Goal: Task Accomplishment & Management: Complete application form

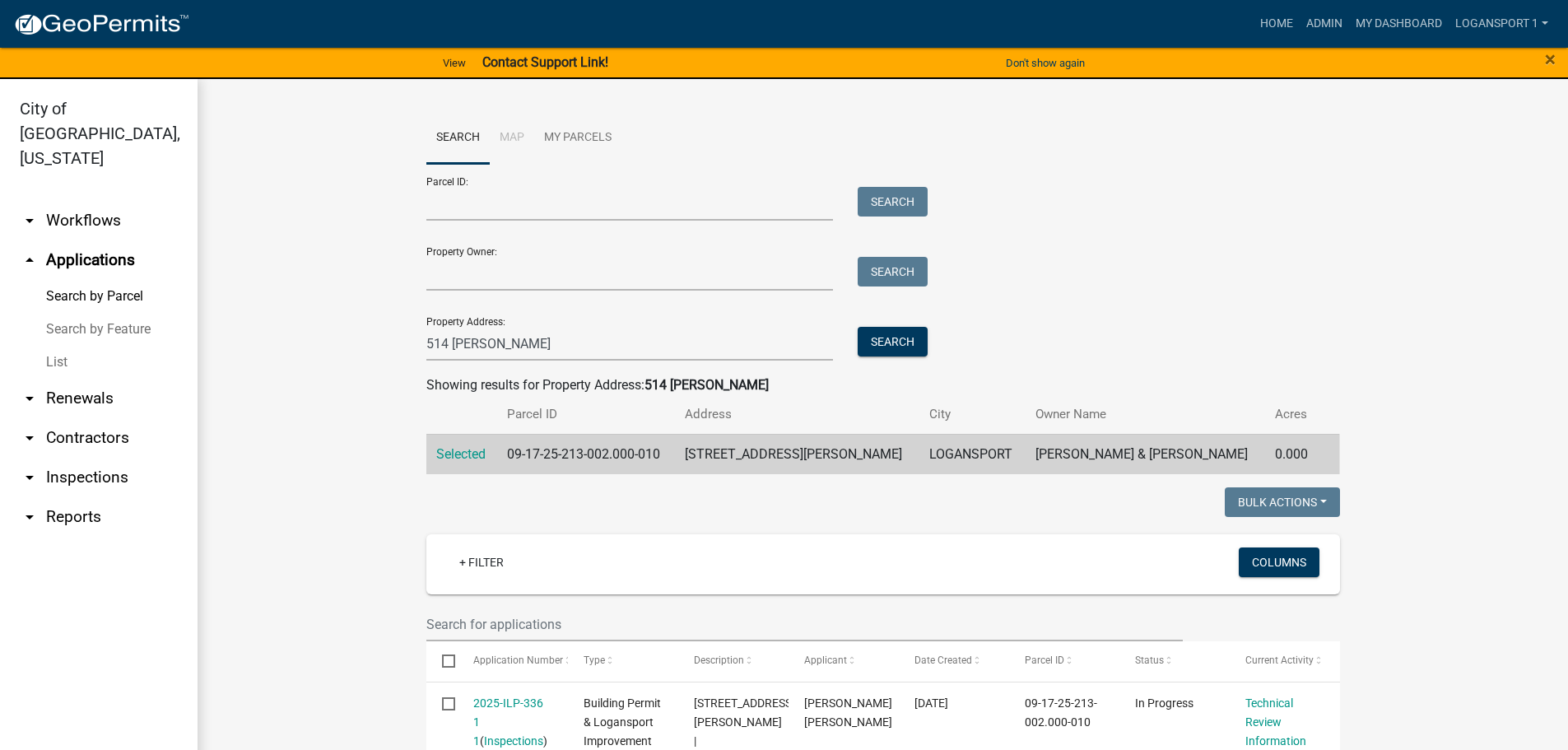
click at [496, 342] on input "514 [PERSON_NAME]" at bounding box center [630, 343] width 407 height 34
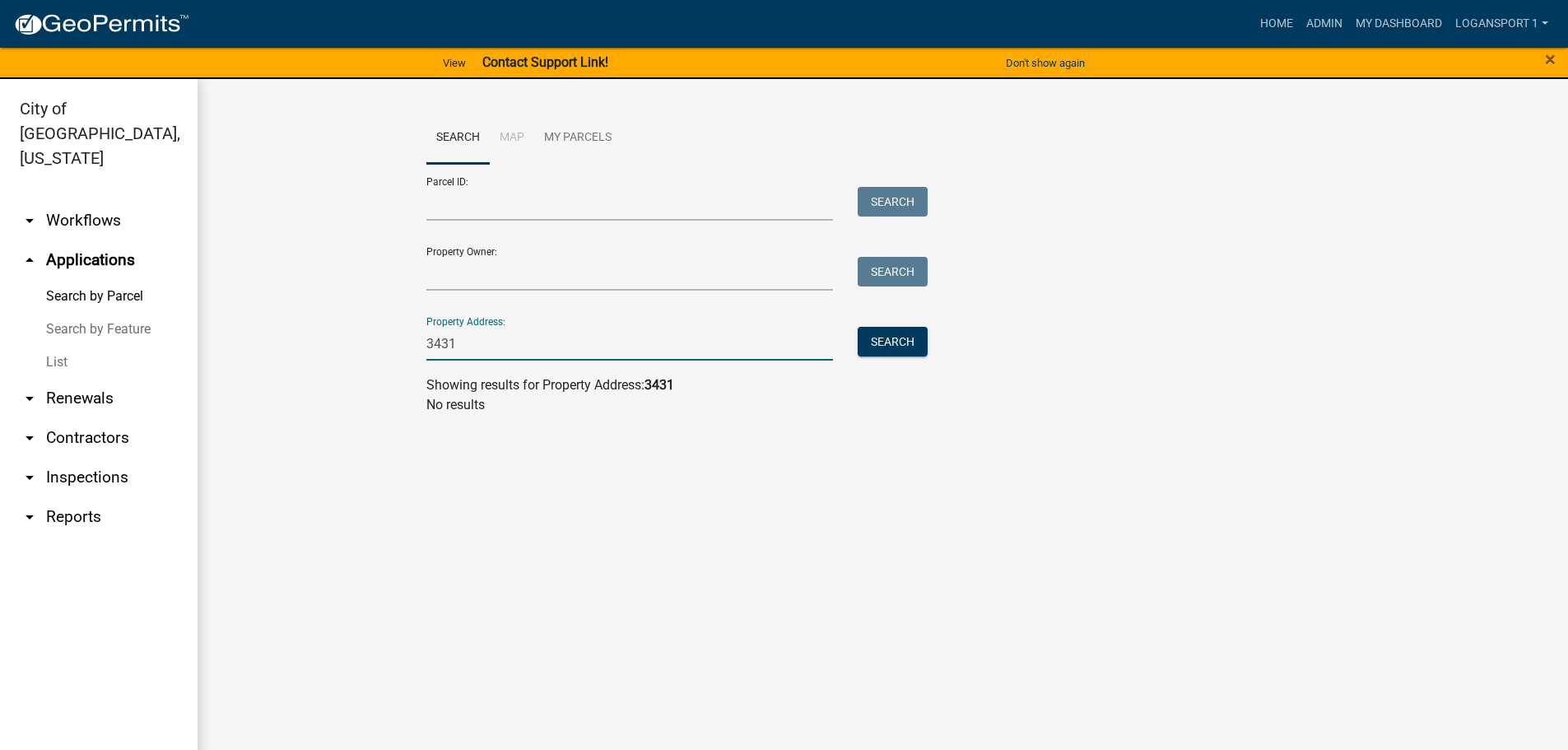
type input "3431"
click at [115, 240] on link "arrow_drop_up Applications" at bounding box center [98, 260] width 198 height 39
click at [58, 346] on link "List" at bounding box center [98, 362] width 198 height 33
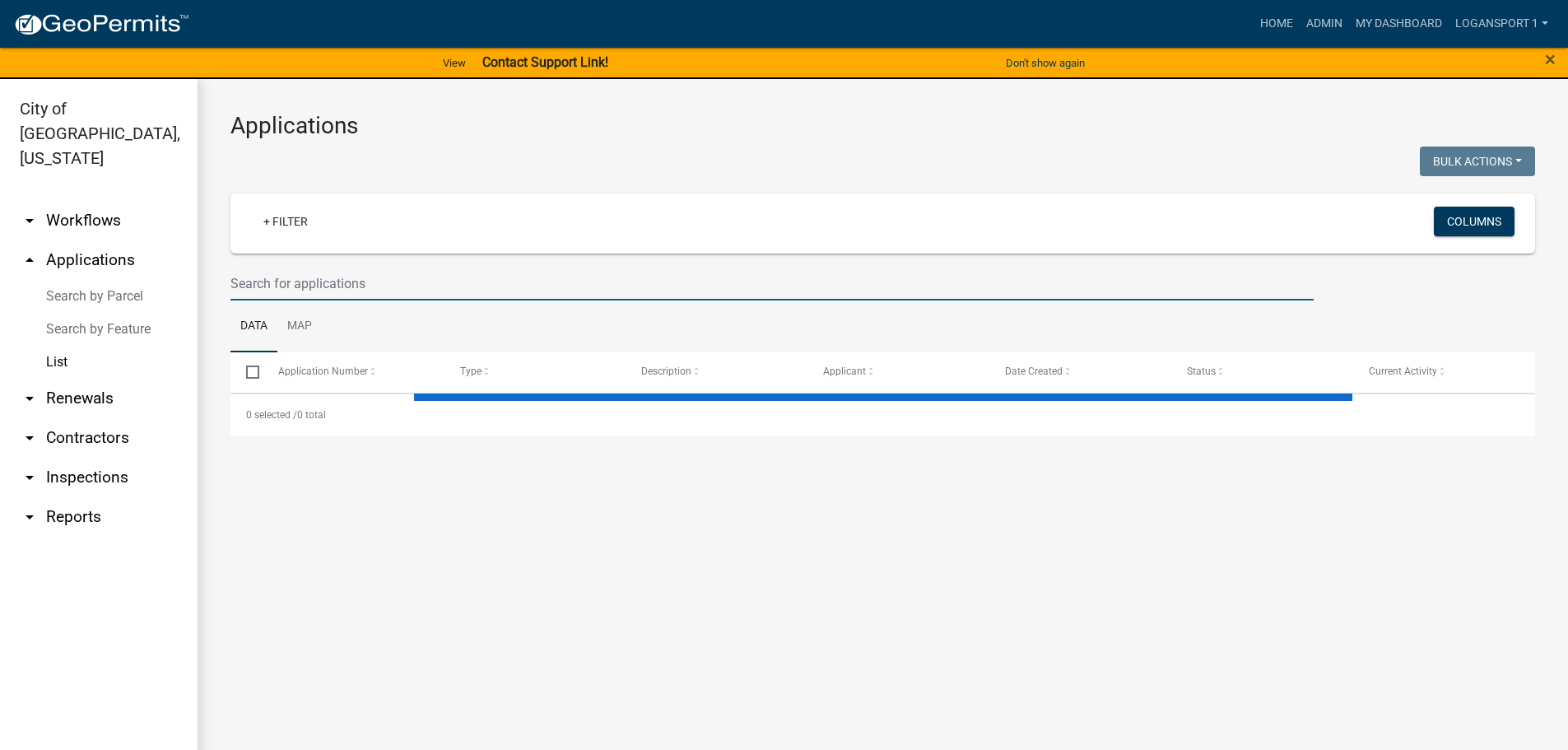
click at [354, 287] on input "text" at bounding box center [772, 283] width 1083 height 34
select select "2: 50"
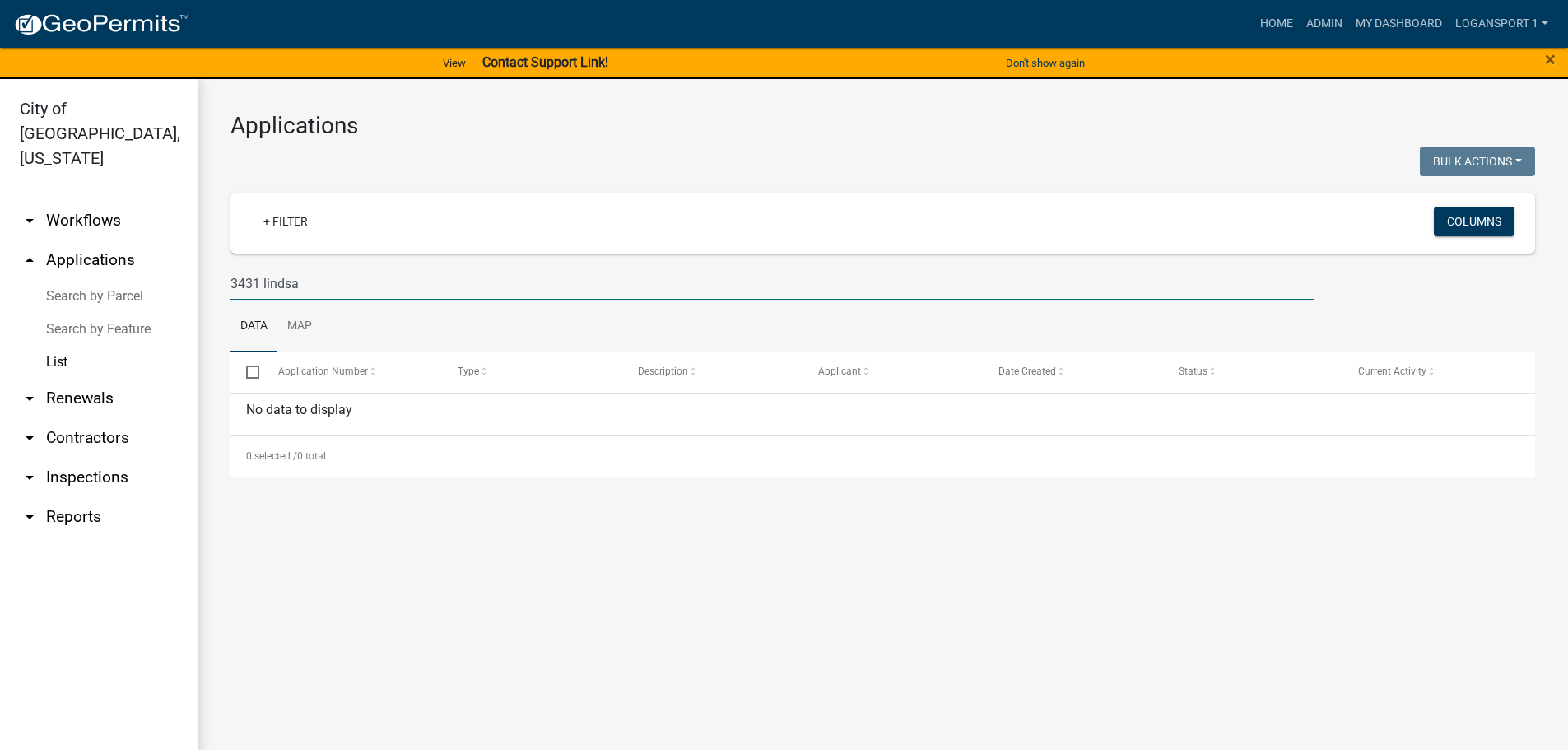
click at [431, 266] on input "3431 lindsa" at bounding box center [772, 283] width 1083 height 34
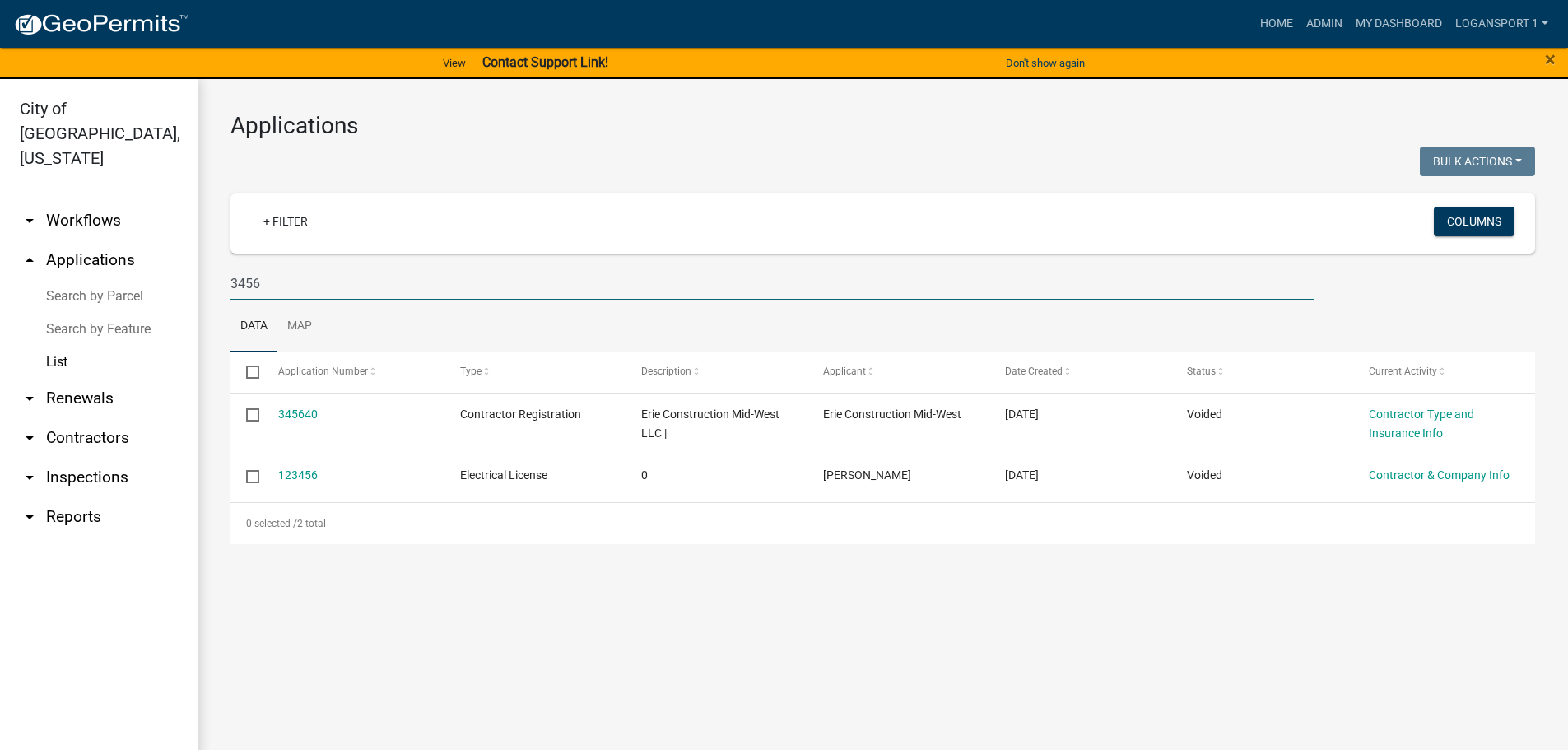
click at [327, 283] on input "3456" at bounding box center [772, 283] width 1083 height 34
type input "3476"
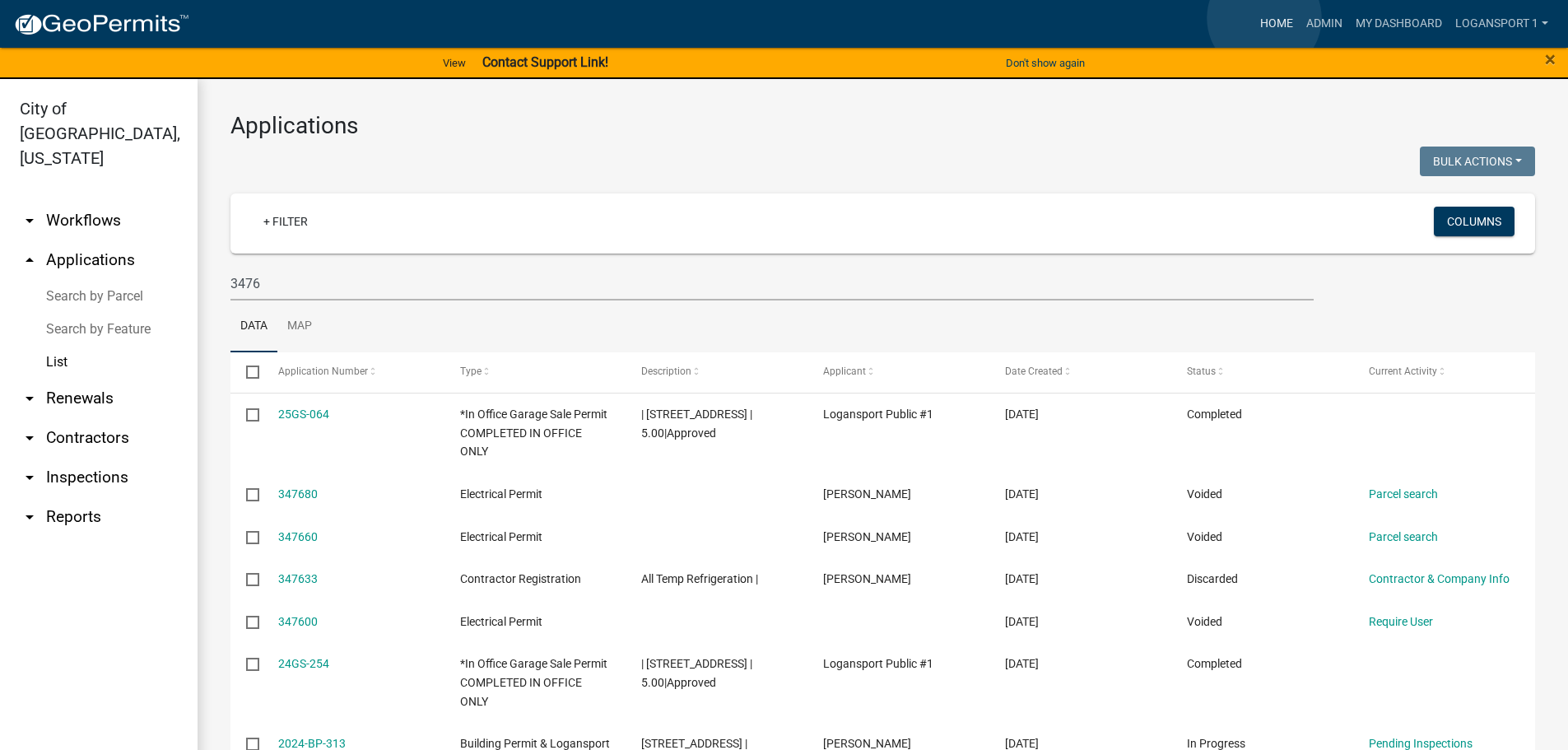
click at [1264, 18] on link "Home" at bounding box center [1276, 23] width 46 height 31
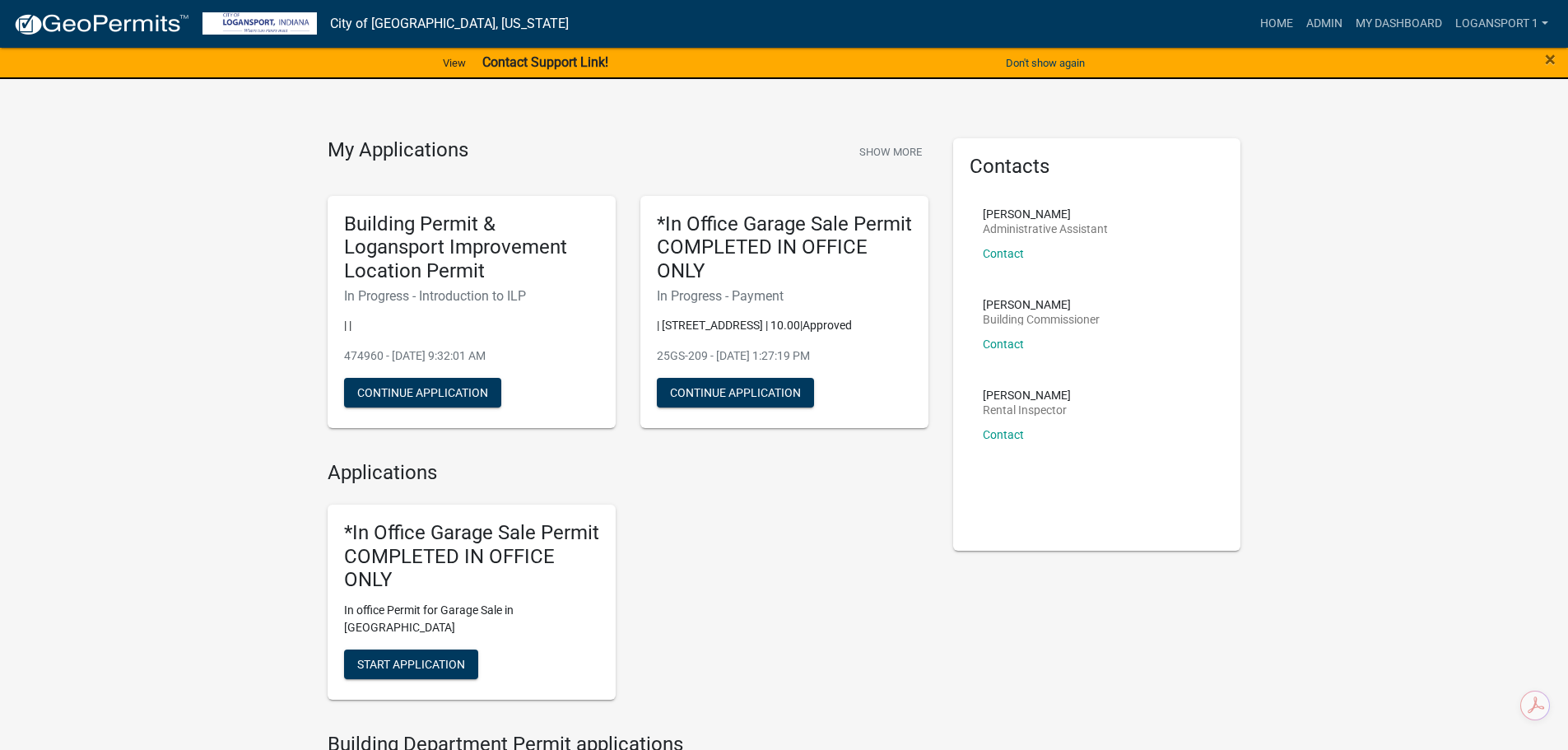
scroll to position [82, 0]
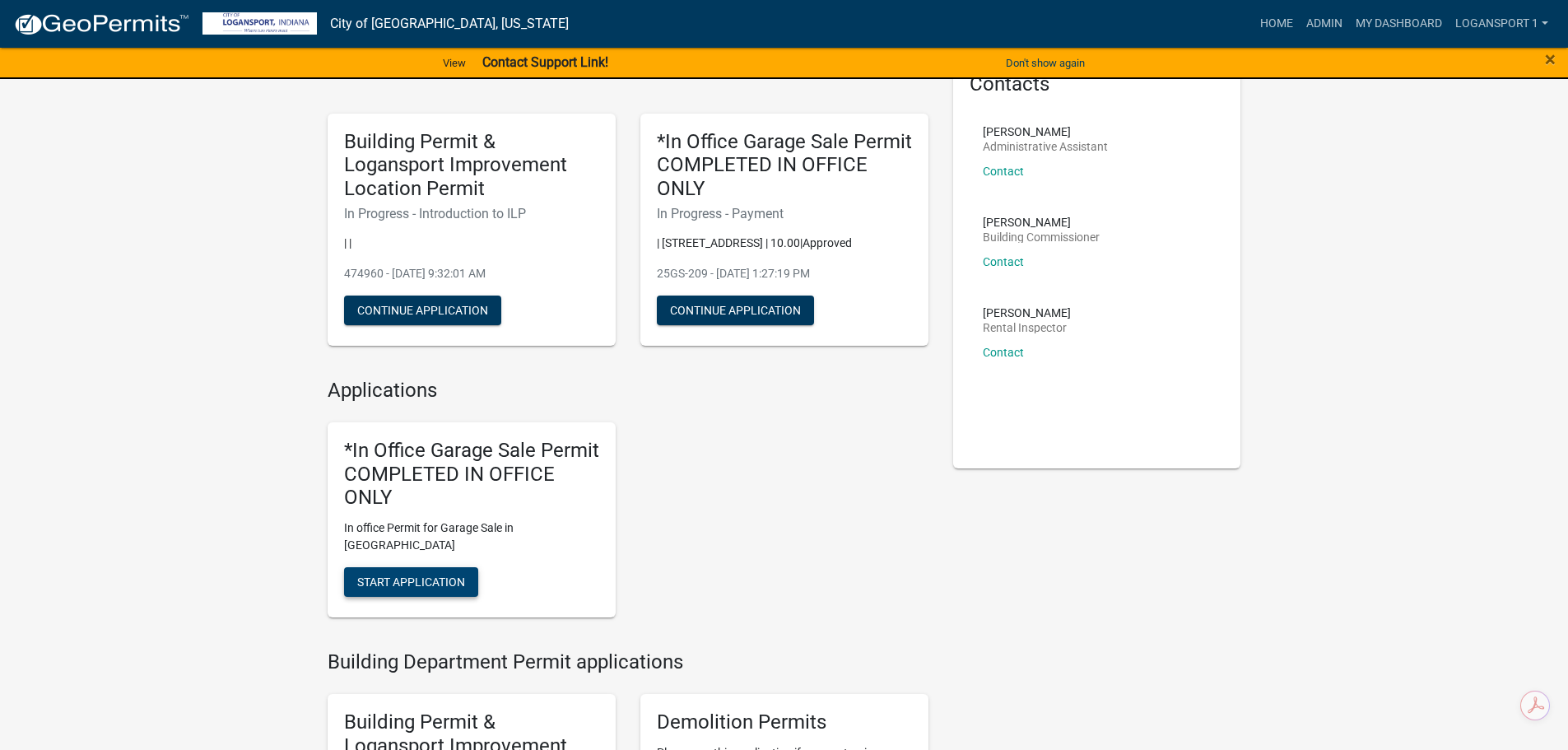
click at [418, 575] on span "Start Application" at bounding box center [411, 581] width 108 height 13
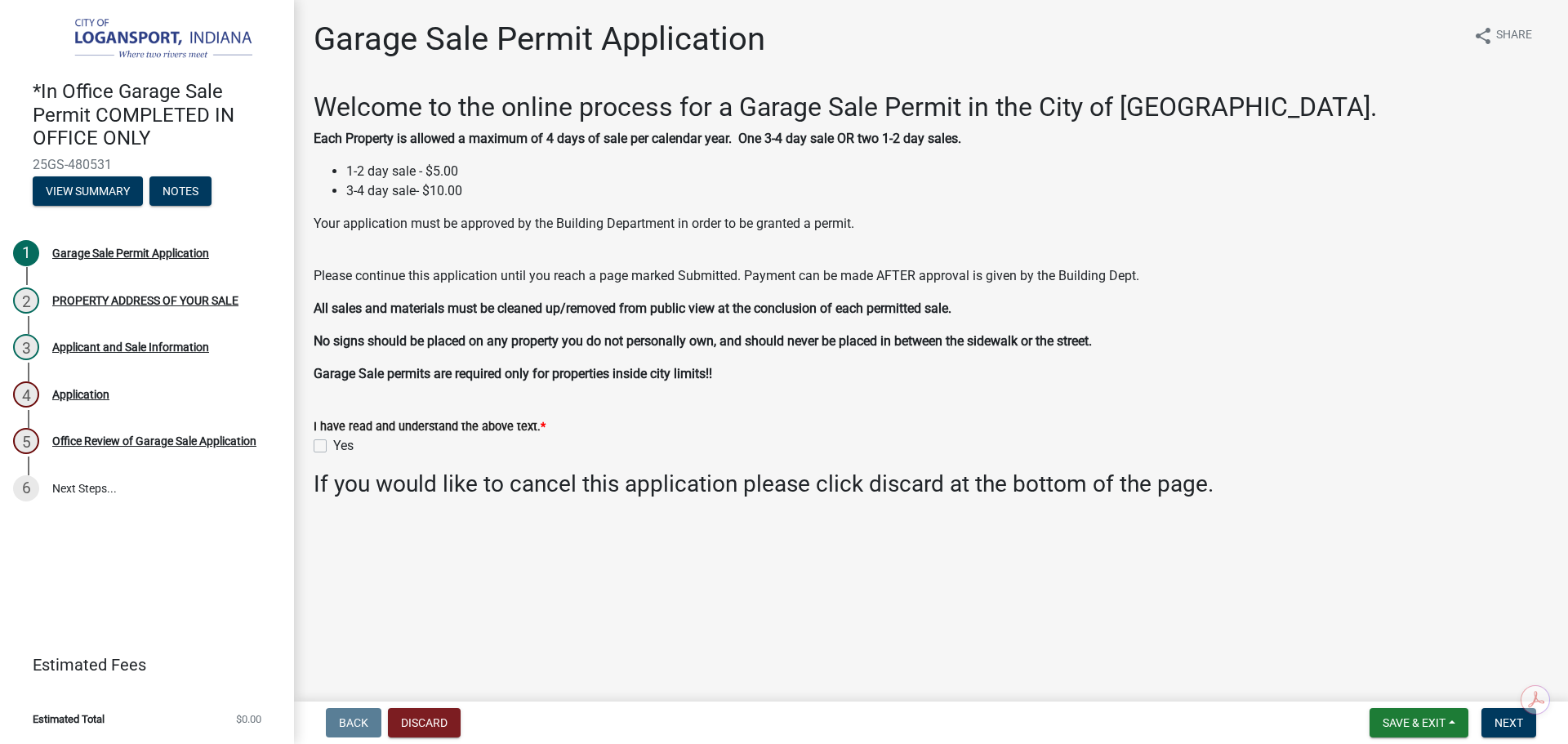
click at [333, 443] on label "Yes" at bounding box center [343, 445] width 20 height 20
click at [333, 443] on input "Yes" at bounding box center [338, 441] width 10 height 10
checkbox input "true"
click at [1481, 724] on button "Next" at bounding box center [1508, 723] width 55 height 30
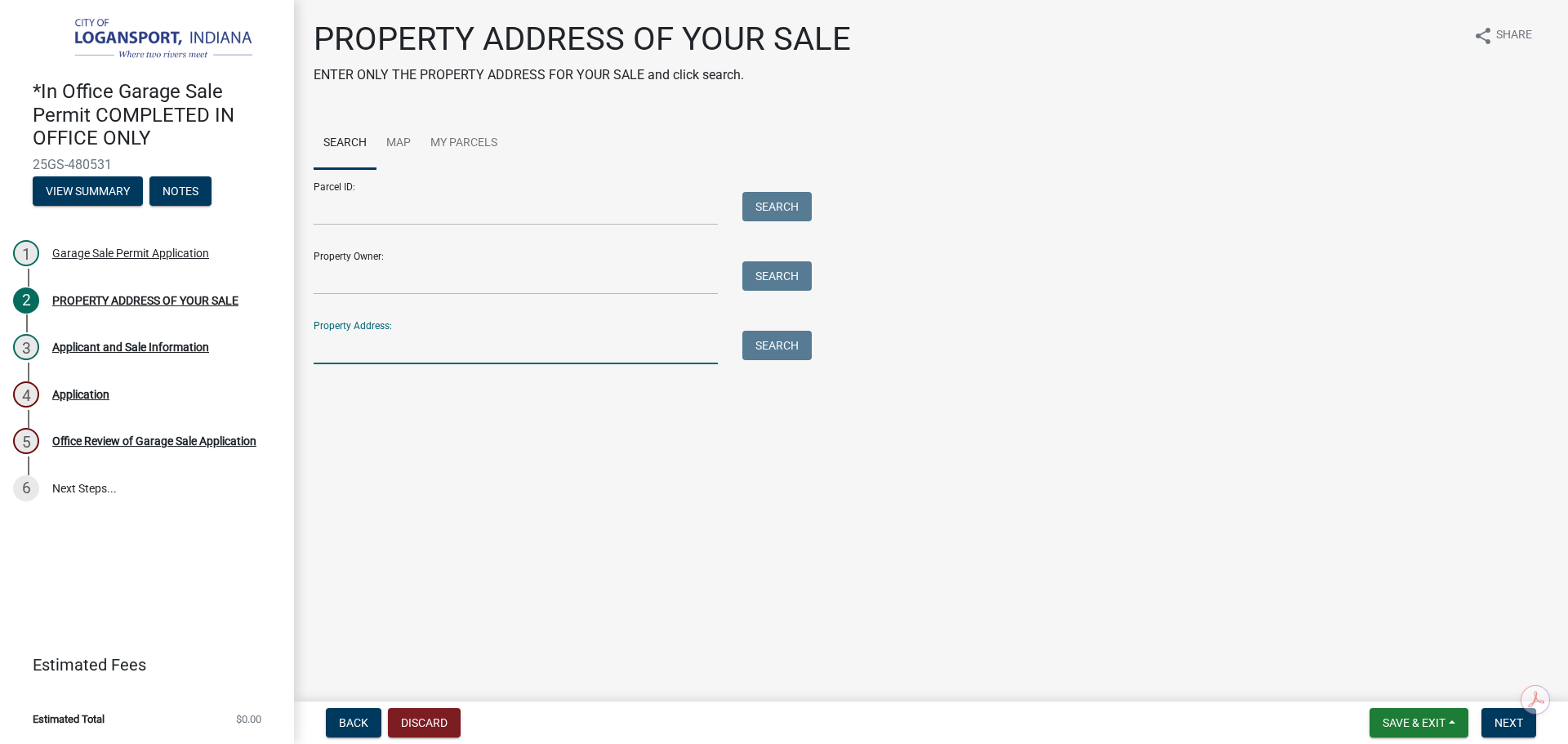
click at [543, 349] on input "Property Address:" at bounding box center [516, 347] width 404 height 33
type input "3476"
click at [785, 343] on button "Search" at bounding box center [777, 345] width 70 height 30
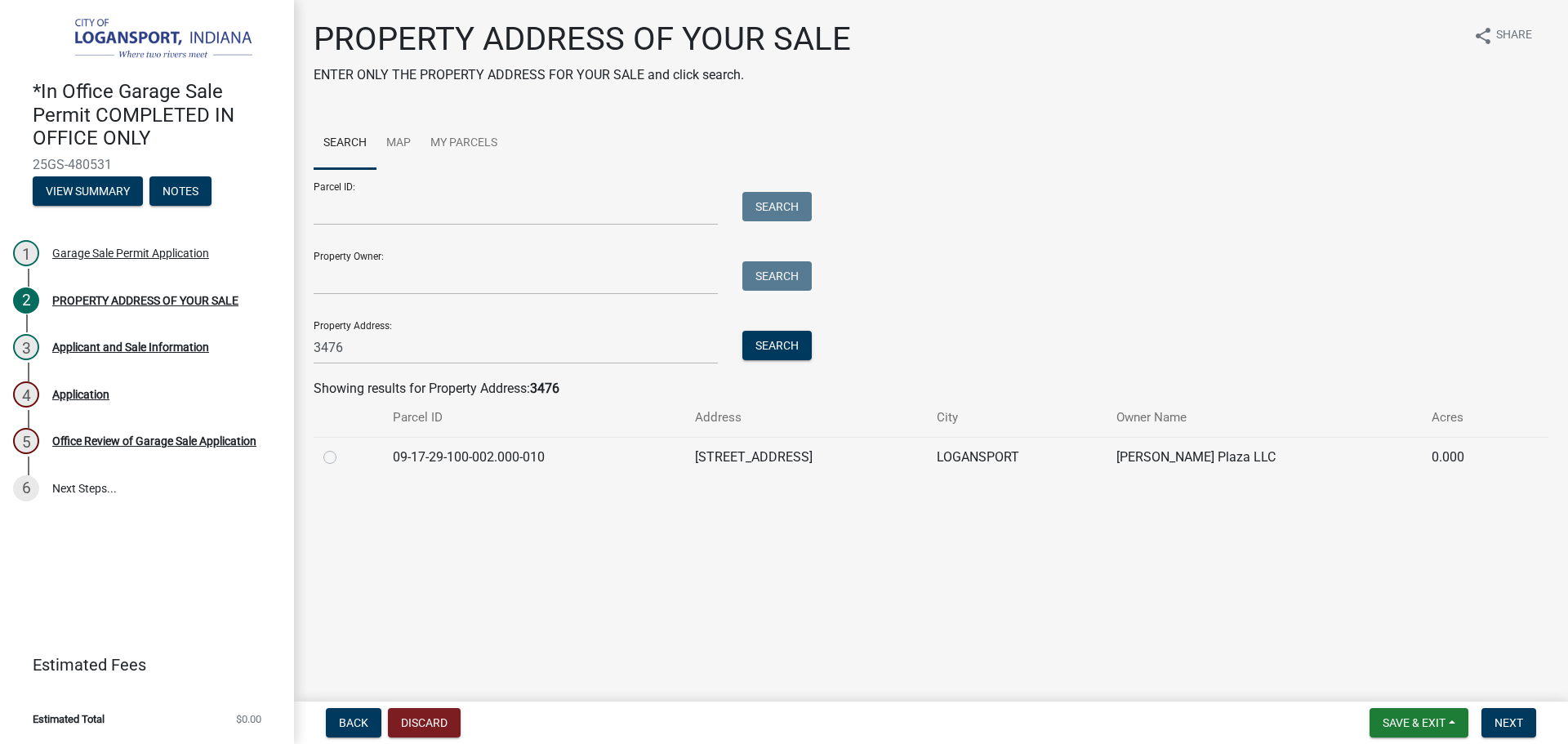
click at [343, 447] on label at bounding box center [343, 447] width 0 height 0
click at [343, 455] on input "radio" at bounding box center [348, 452] width 10 height 10
radio input "true"
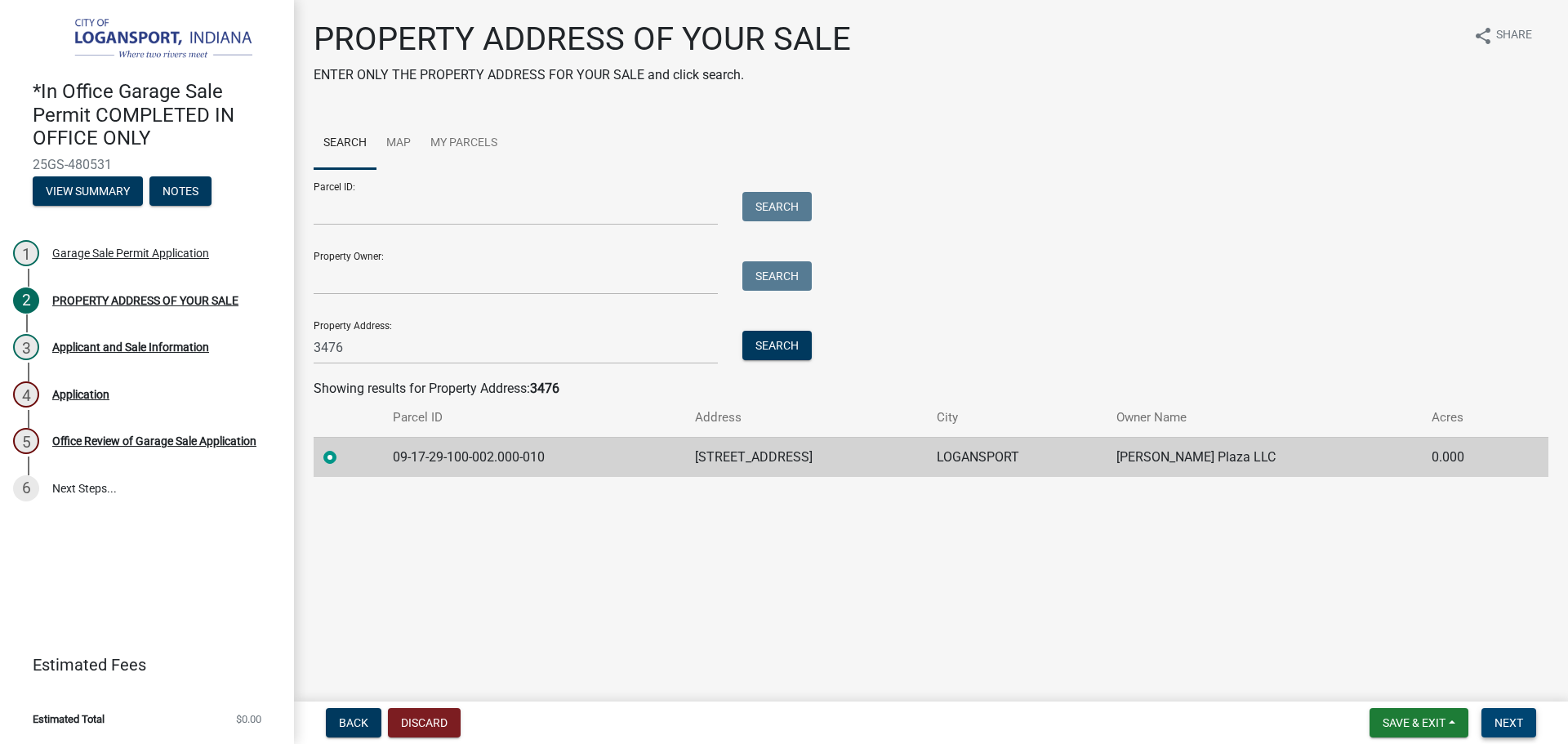
click at [1512, 724] on span "Next" at bounding box center [1508, 723] width 29 height 13
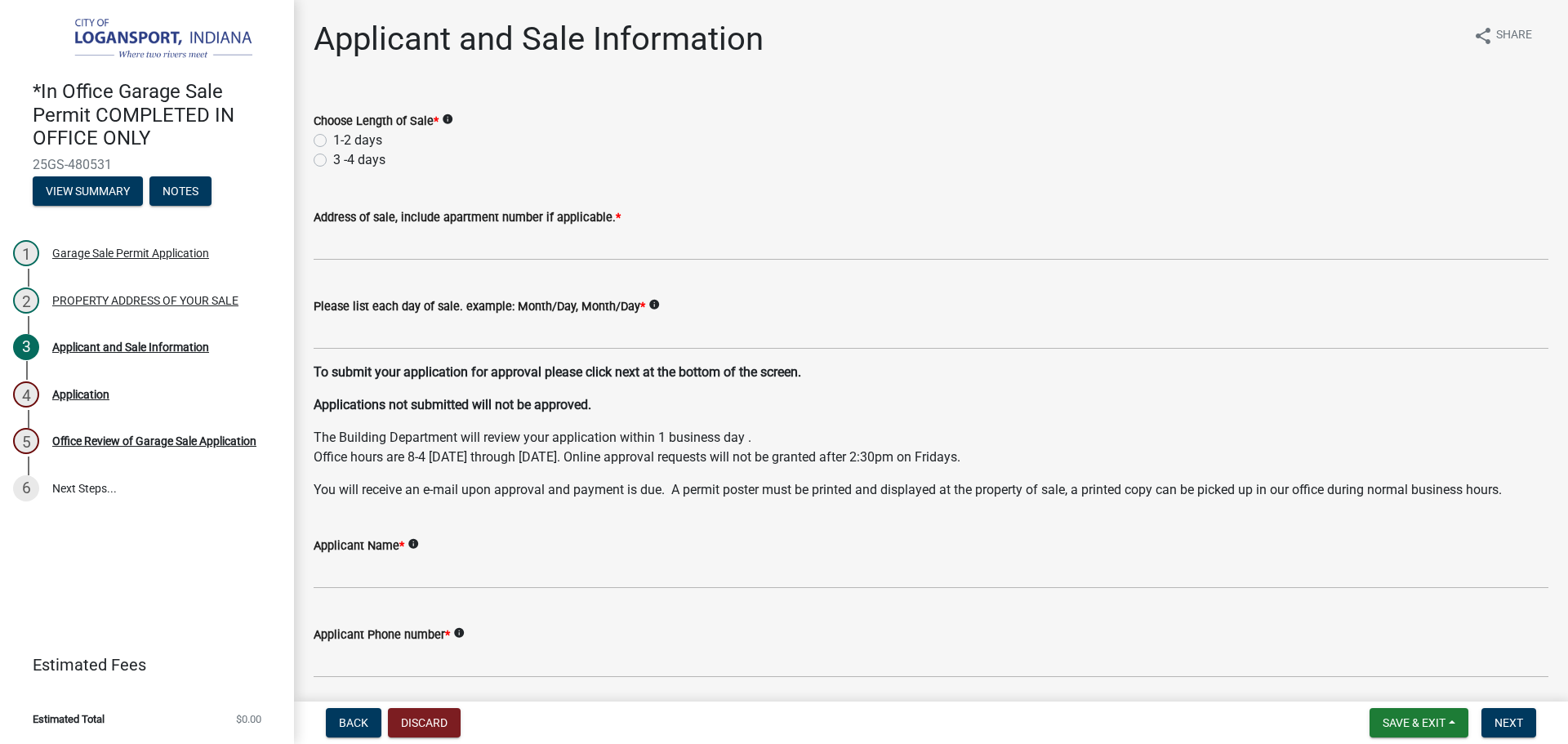
click at [333, 137] on label "1-2 days" at bounding box center [357, 140] width 49 height 20
click at [333, 137] on input "1-2 days" at bounding box center [338, 135] width 10 height 10
radio input "true"
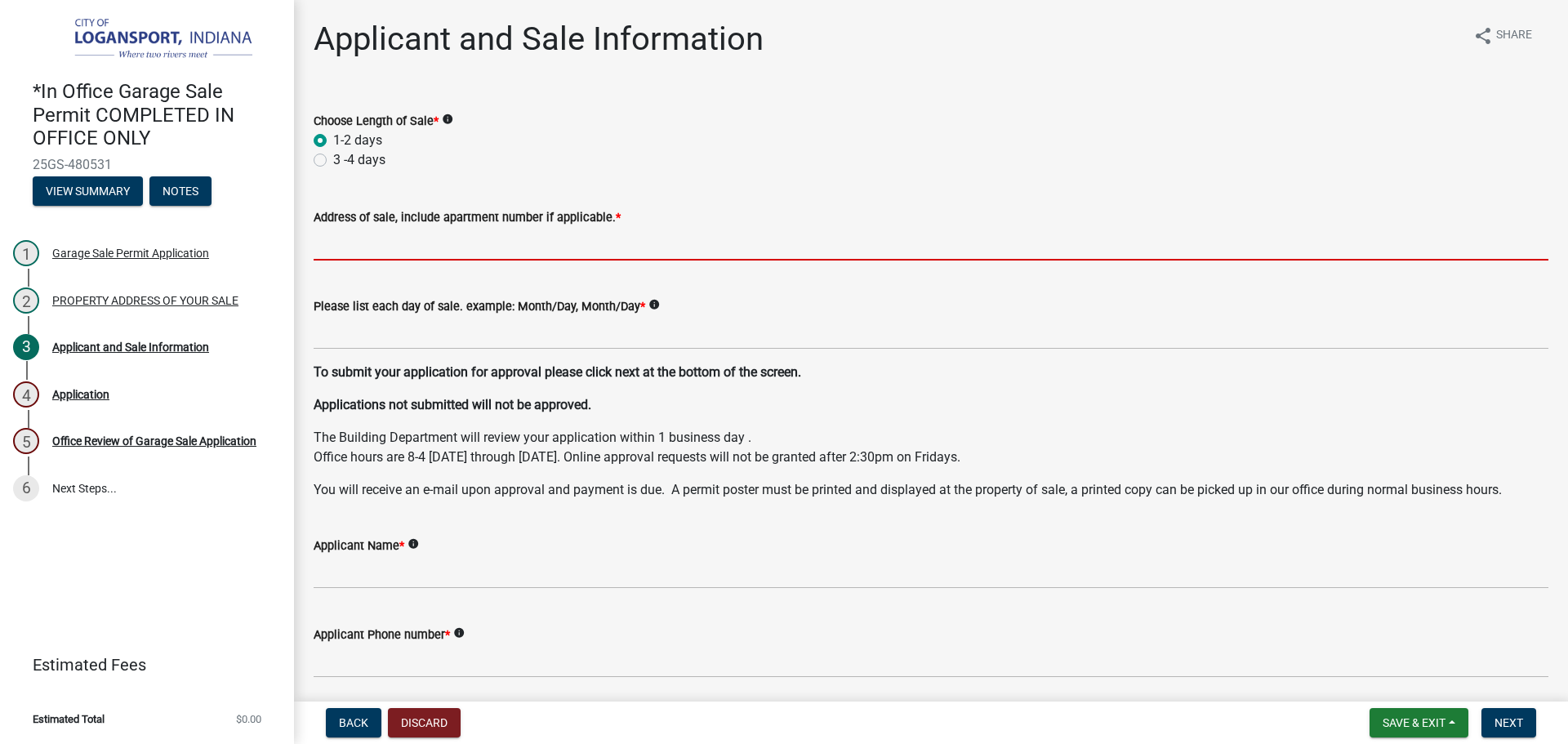
click at [418, 237] on input "Address of sale, include apartment number if applicable. *" at bounding box center [931, 244] width 1235 height 33
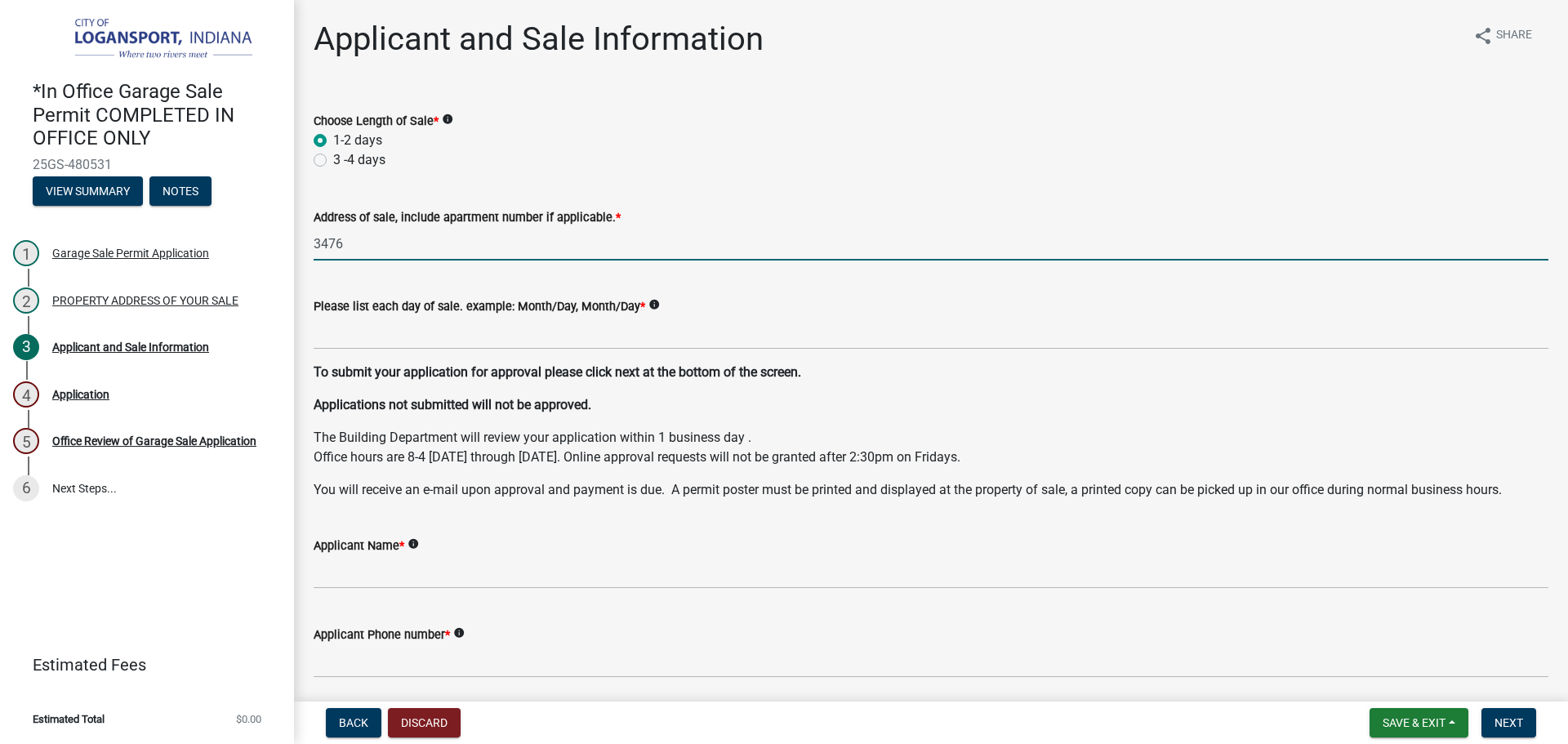
click at [391, 240] on input "3476" at bounding box center [931, 244] width 1235 height 33
type input "[STREET_ADDRESS]"
click at [361, 725] on span "Back" at bounding box center [354, 723] width 30 height 13
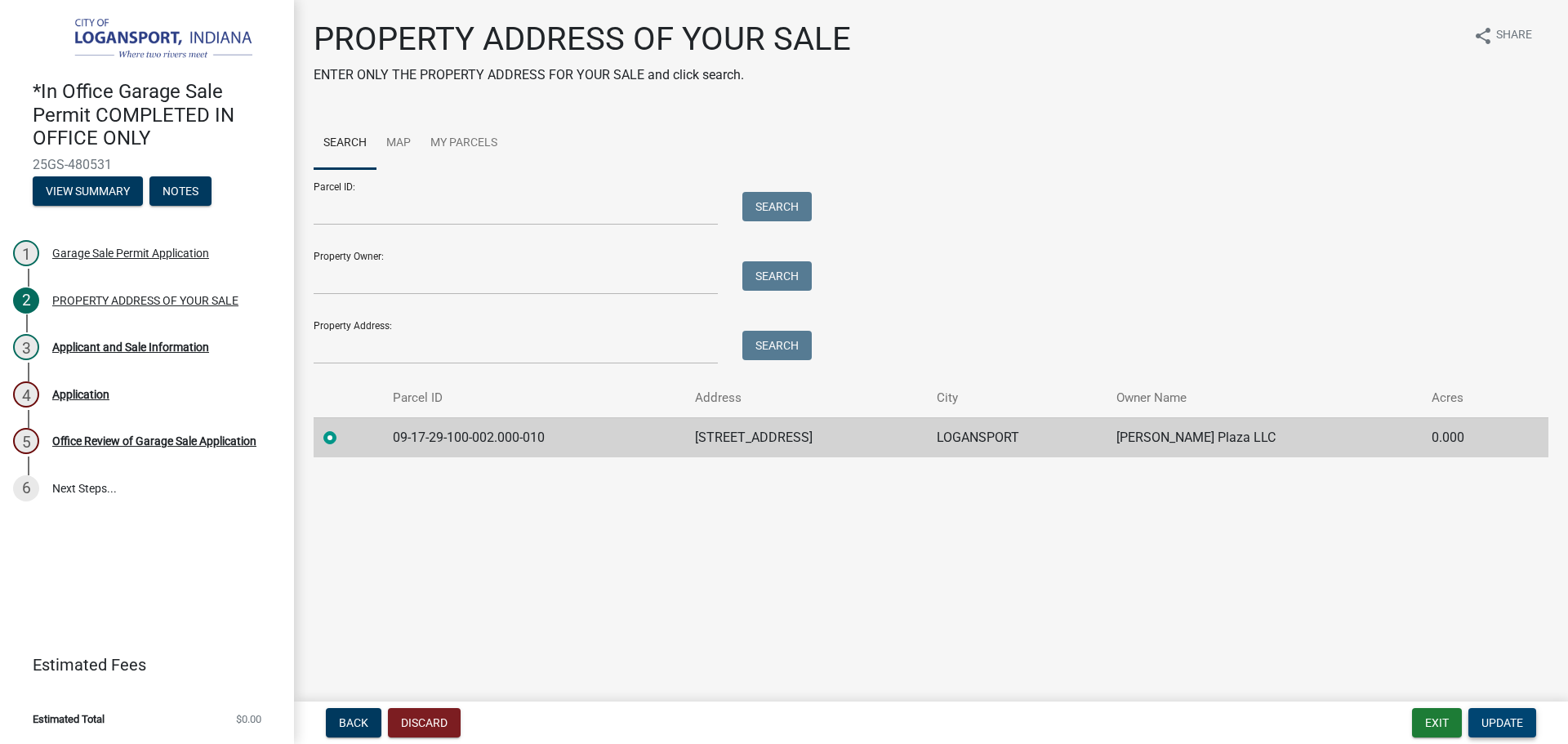
click at [1504, 724] on span "Update" at bounding box center [1502, 723] width 42 height 13
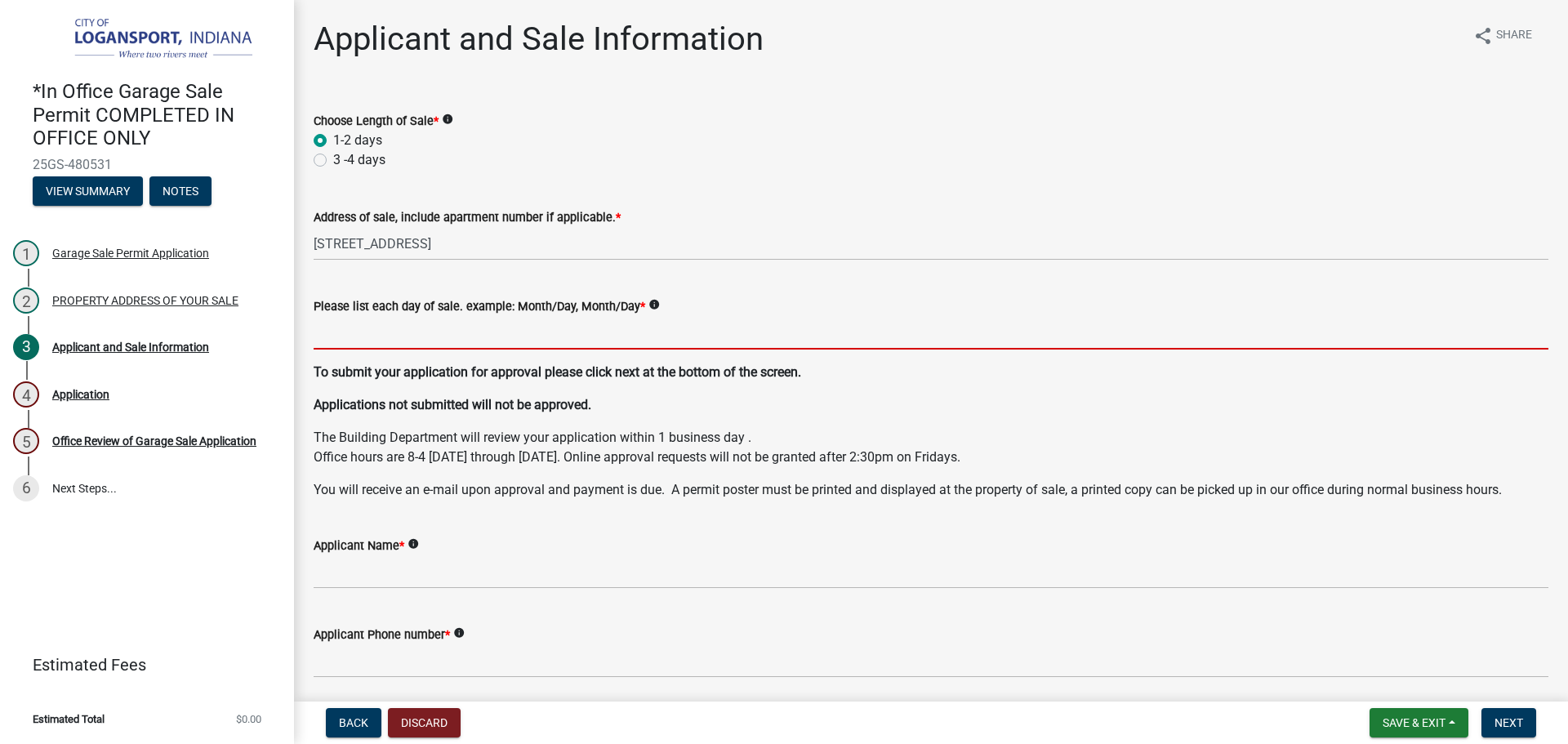
click at [489, 322] on input "Please list each day of sale. example: Month/Day, Month/Day *" at bounding box center [931, 333] width 1235 height 33
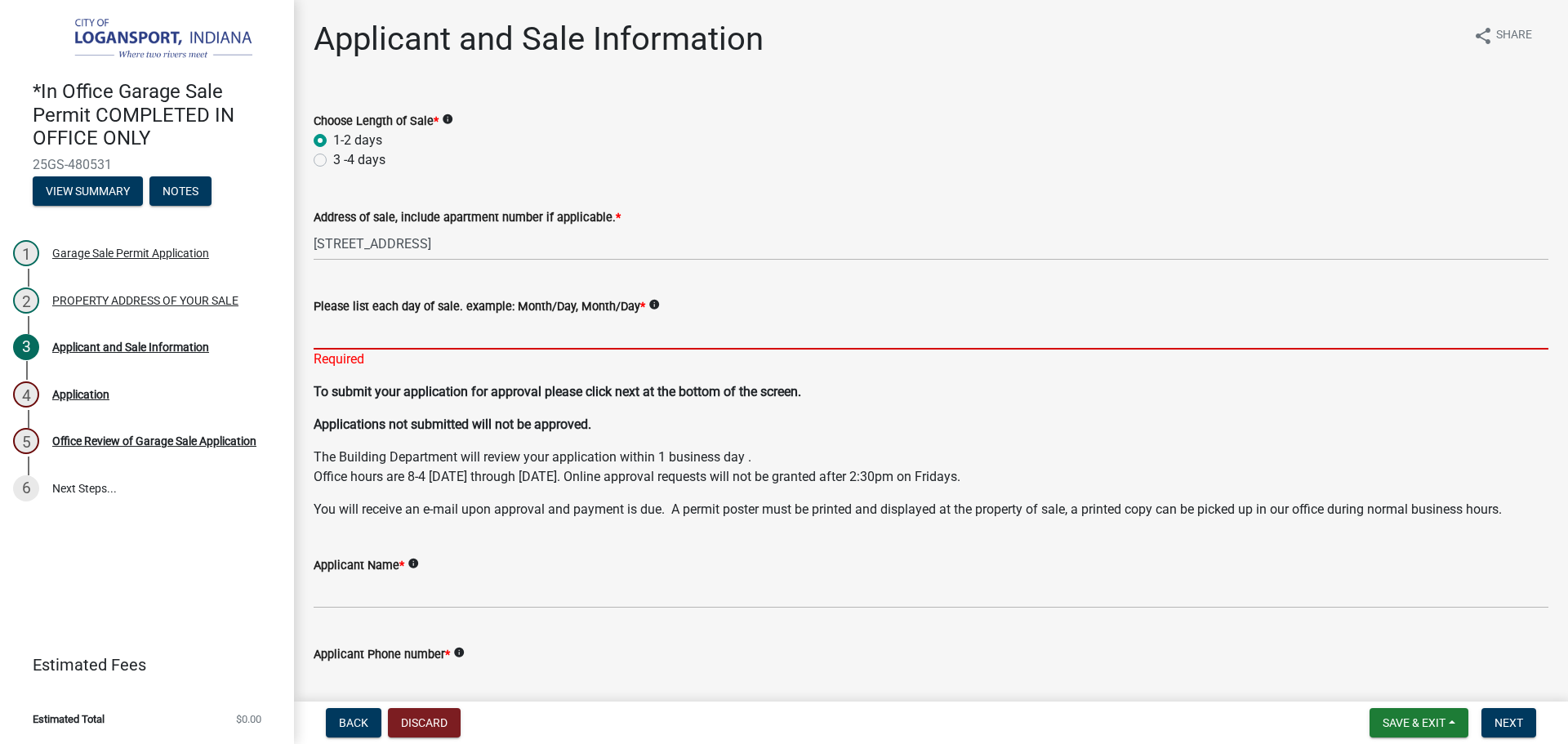
click at [476, 337] on input "Please list each day of sale. example: Month/Day, Month/Day *" at bounding box center [931, 333] width 1235 height 33
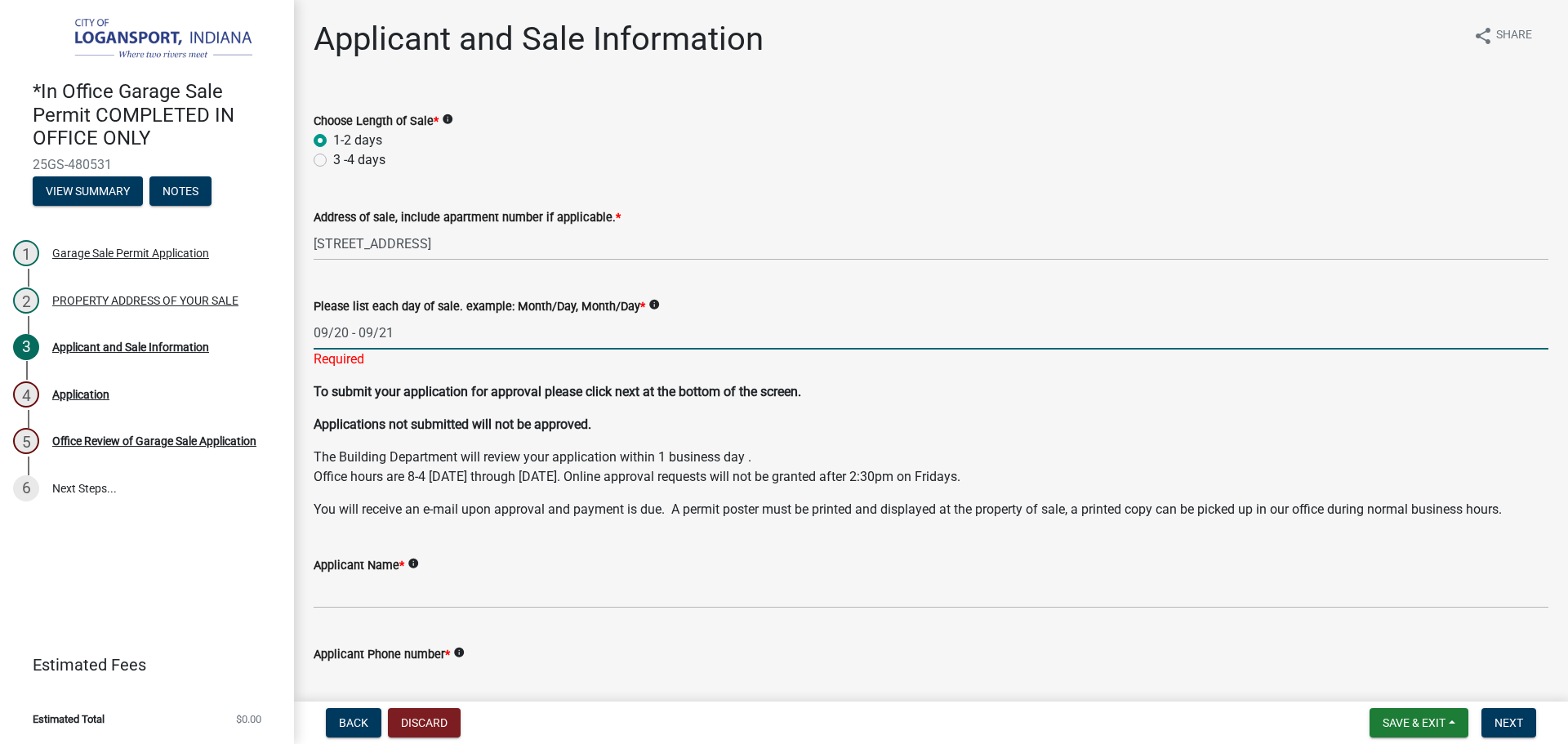
type input "09/20 - 09/21"
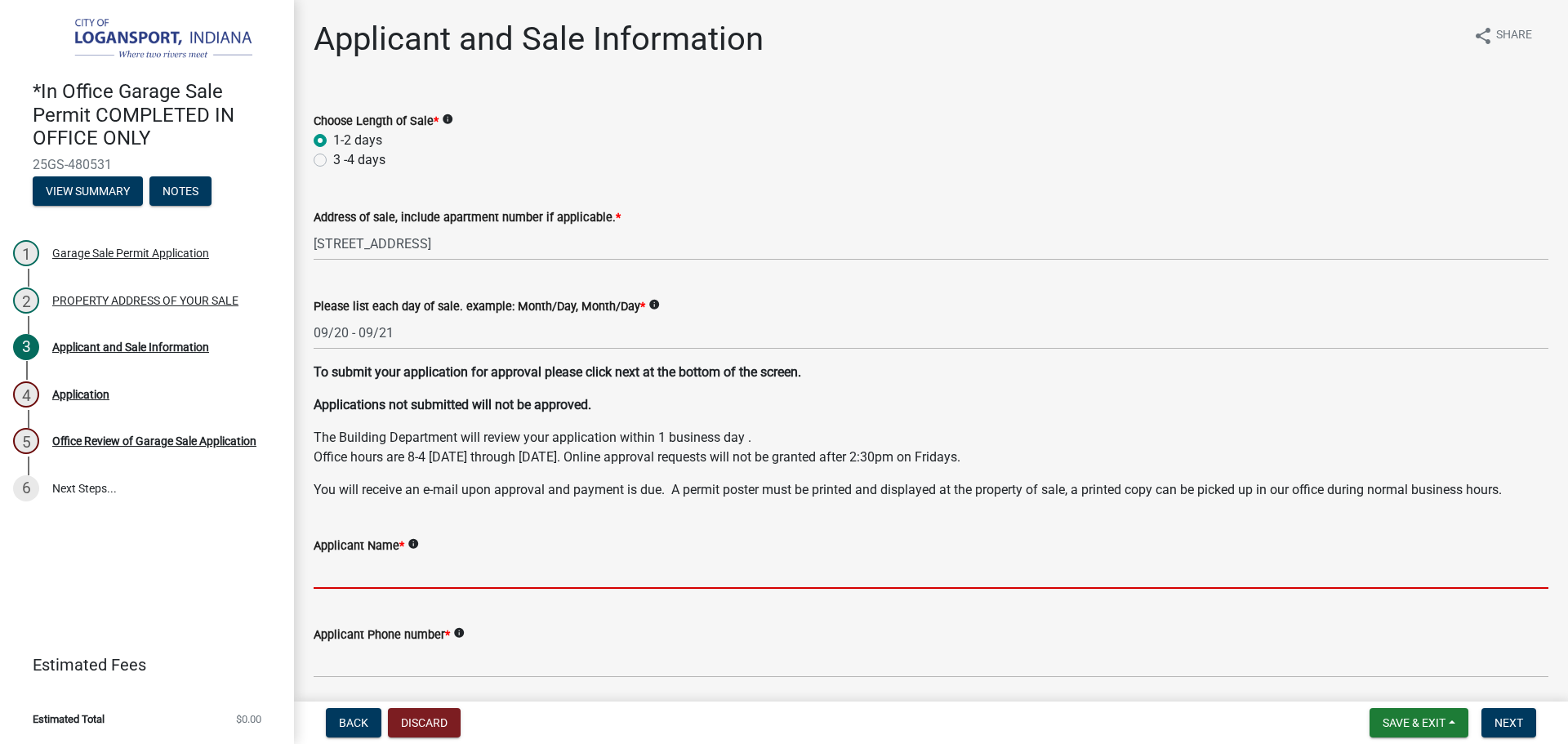
click at [457, 593] on wm-data-entity-input "Applicant Name * info" at bounding box center [931, 557] width 1235 height 89
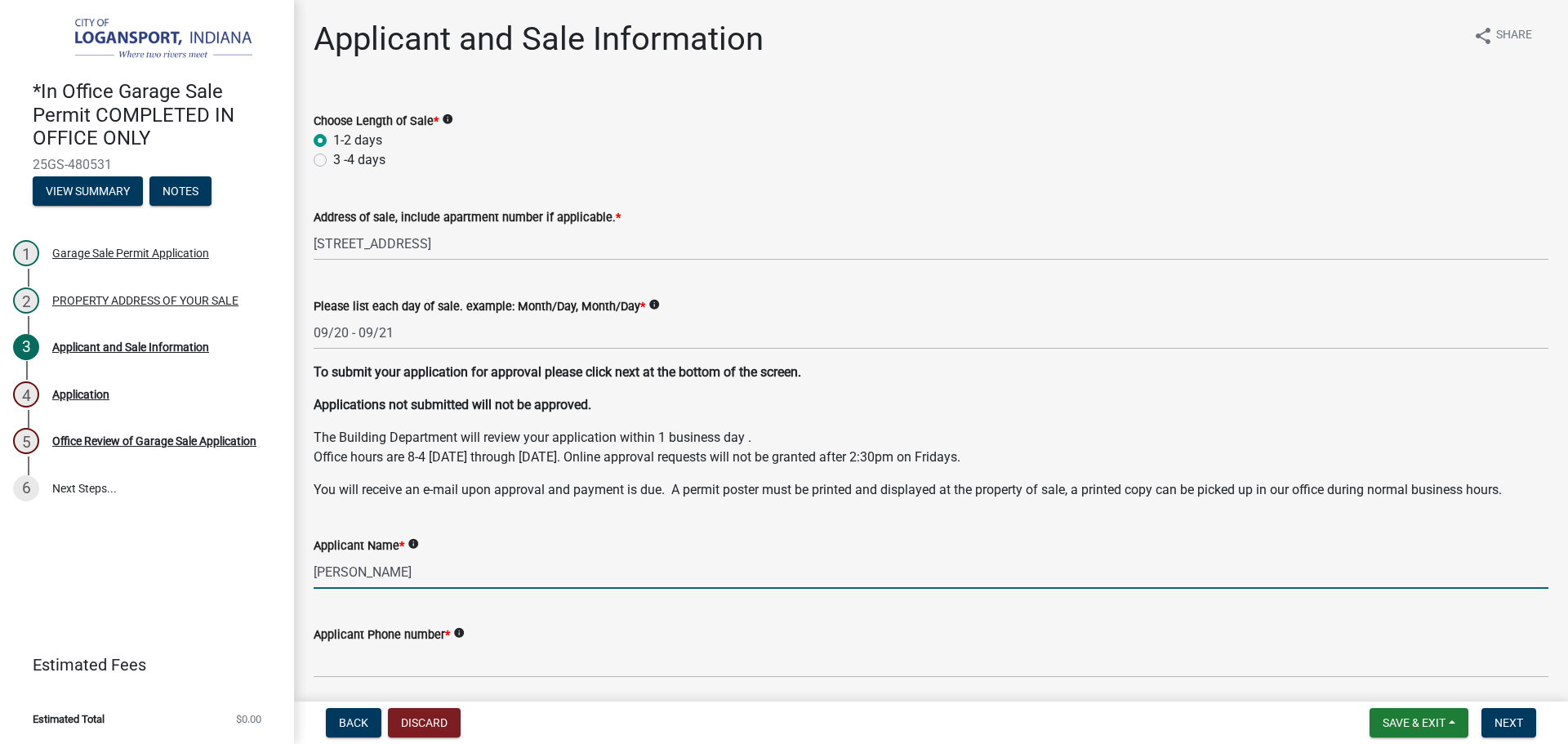
type input "[PERSON_NAME]"
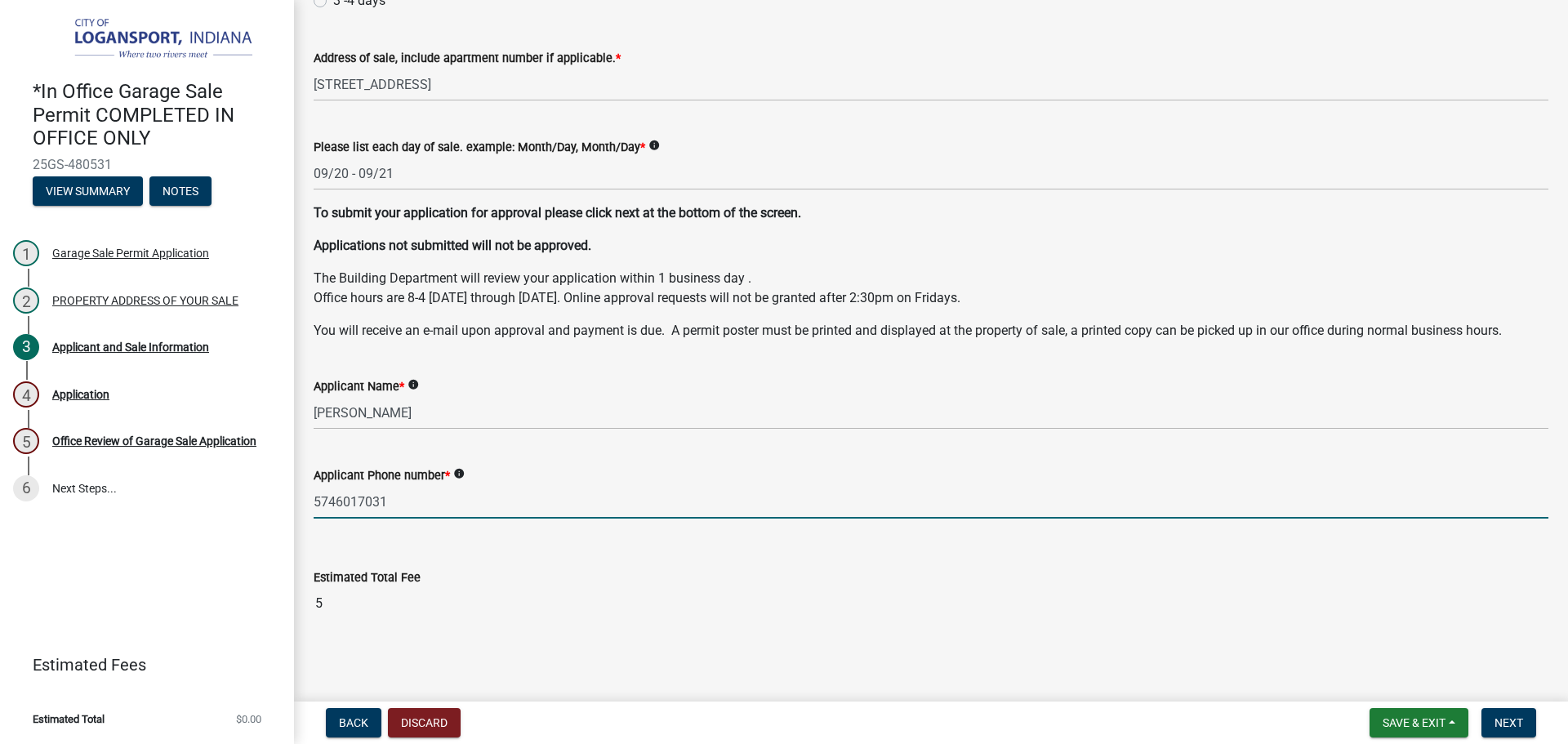
scroll to position [163, 0]
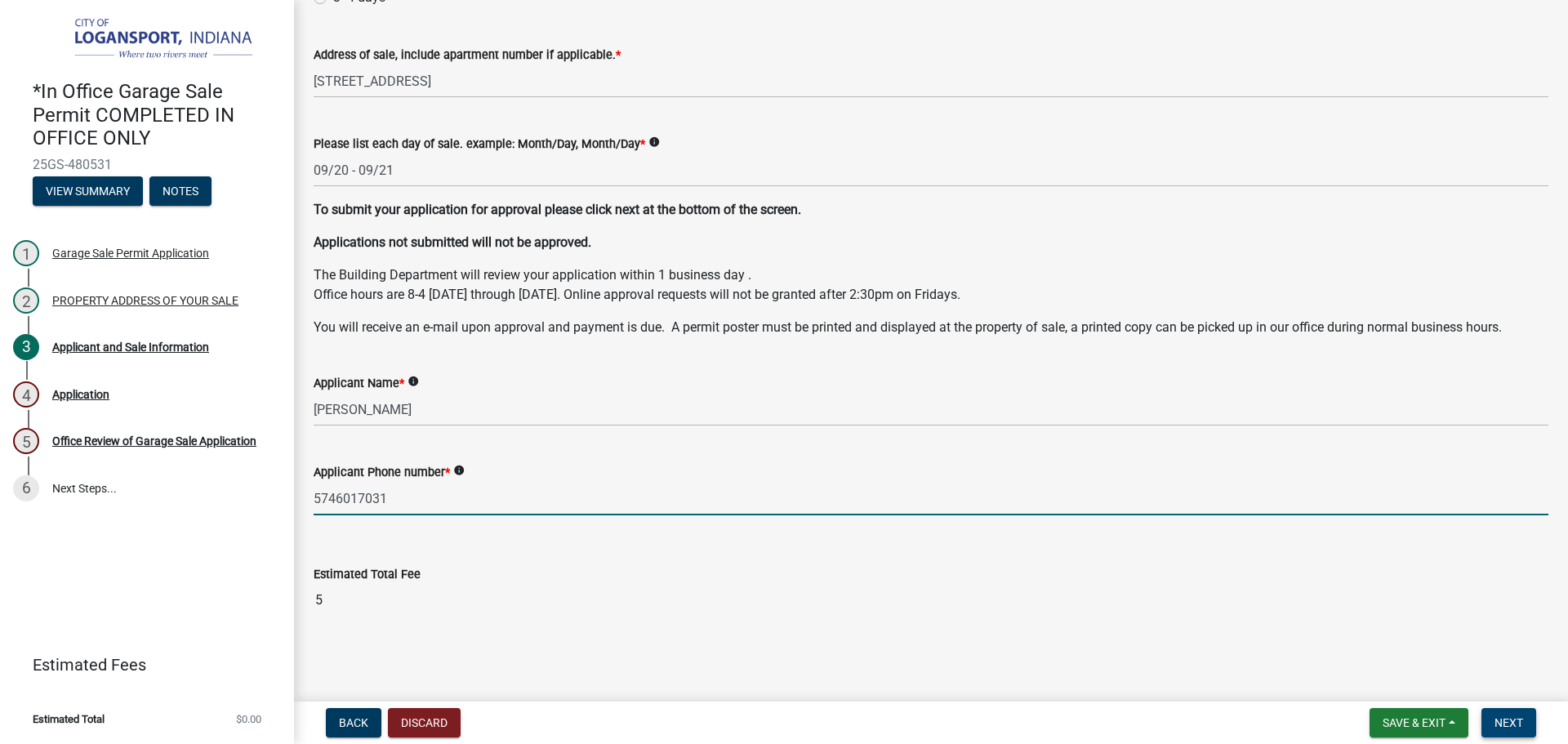
type input "5746017031"
click at [1507, 716] on span "Next" at bounding box center [1508, 723] width 29 height 13
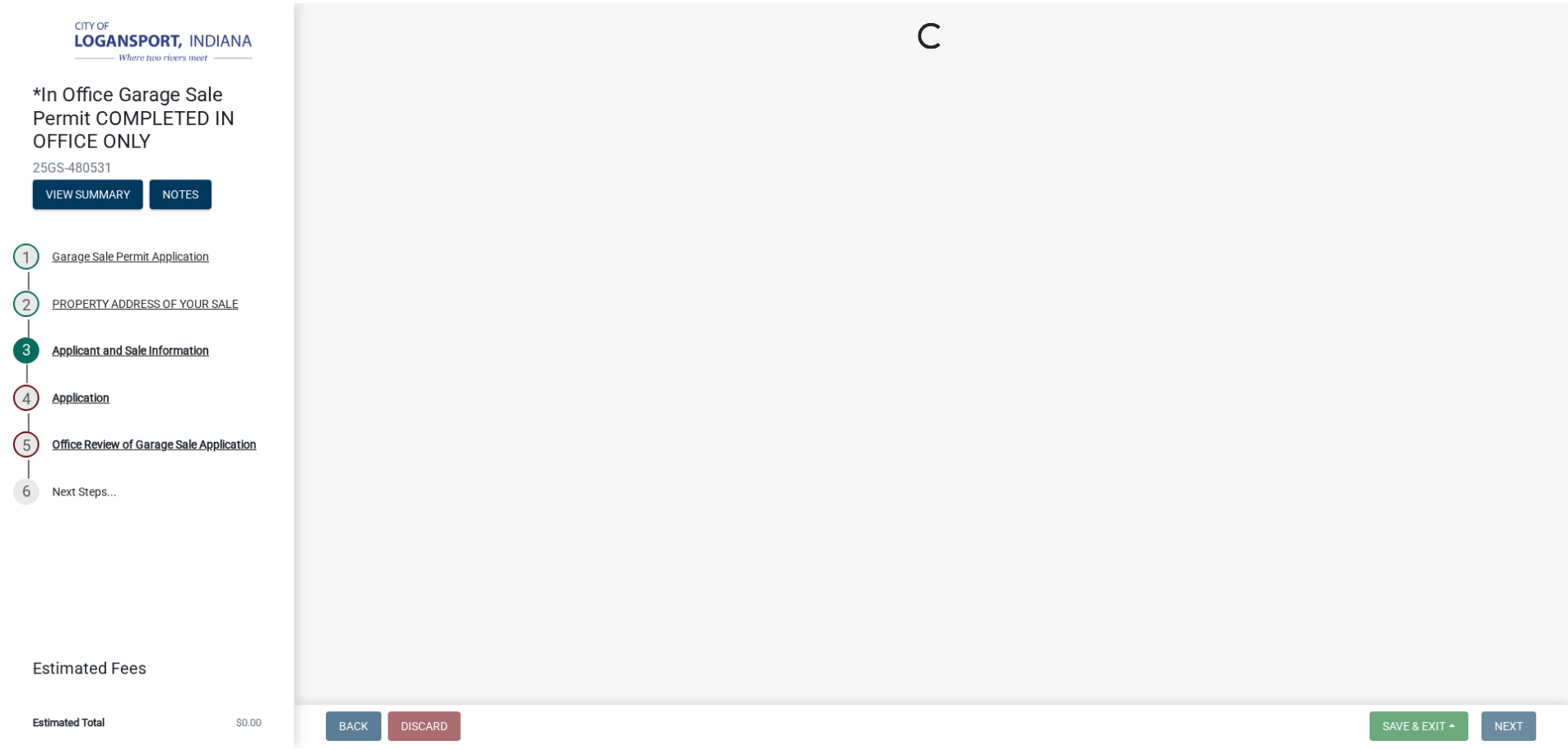
scroll to position [0, 0]
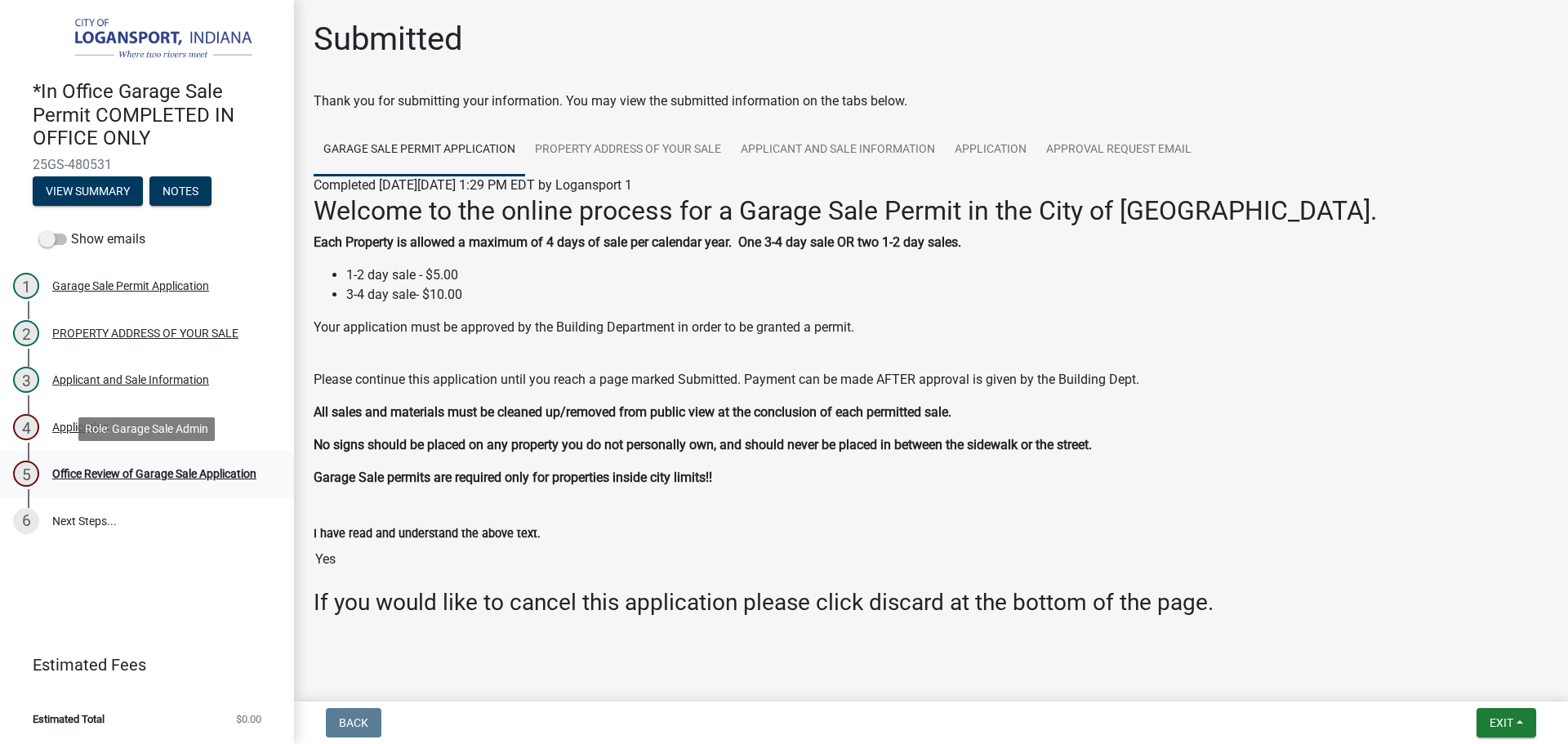
click at [141, 471] on div "Office Review of Garage Sale Application" at bounding box center [154, 473] width 204 height 11
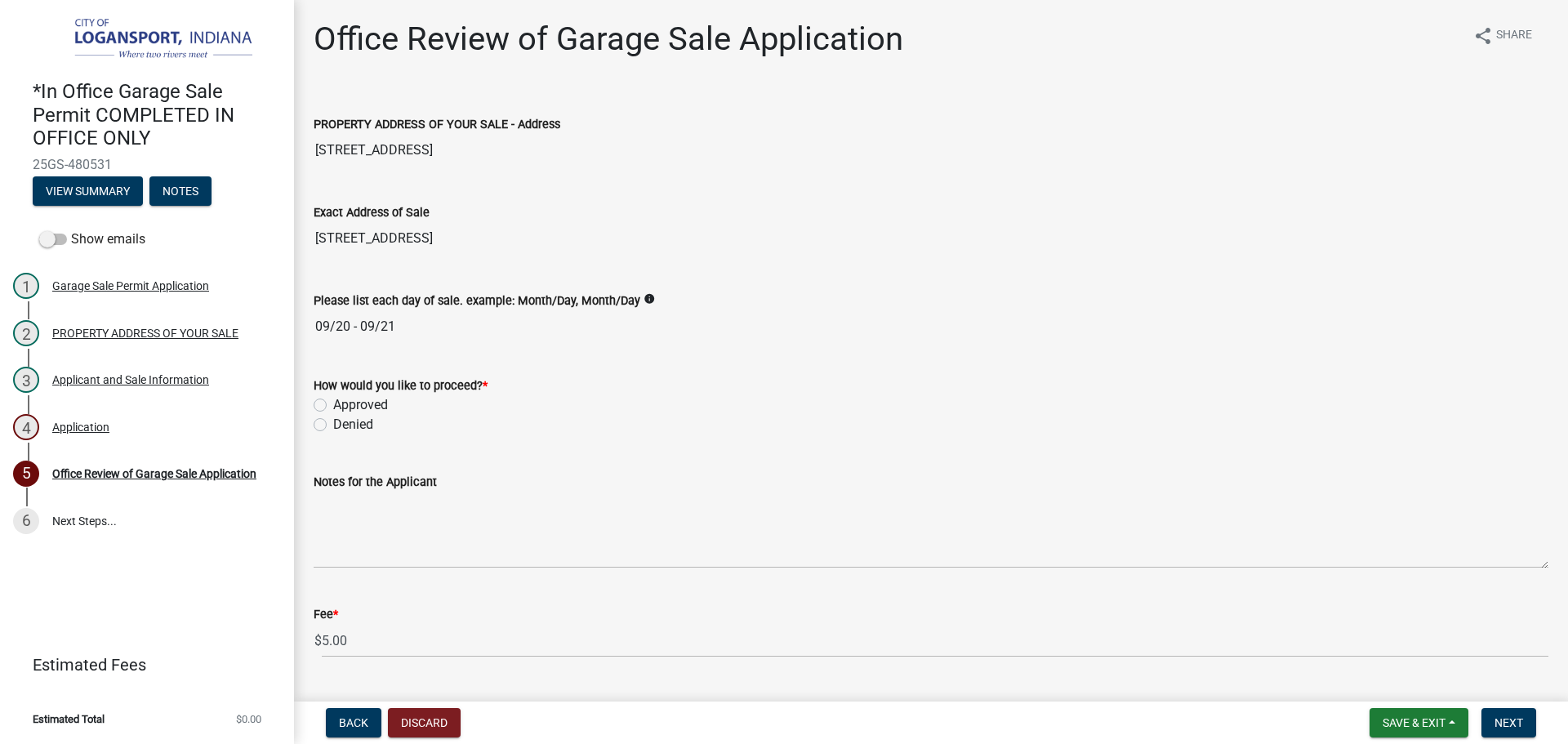
click at [333, 405] on label "Approved" at bounding box center [360, 405] width 55 height 20
click at [333, 405] on input "Approved" at bounding box center [338, 400] width 10 height 10
radio input "true"
click at [1521, 707] on nav "Back Discard Save & Exit Save Save & Exit Next" at bounding box center [931, 723] width 1274 height 43
click at [1521, 715] on button "Next" at bounding box center [1508, 723] width 55 height 30
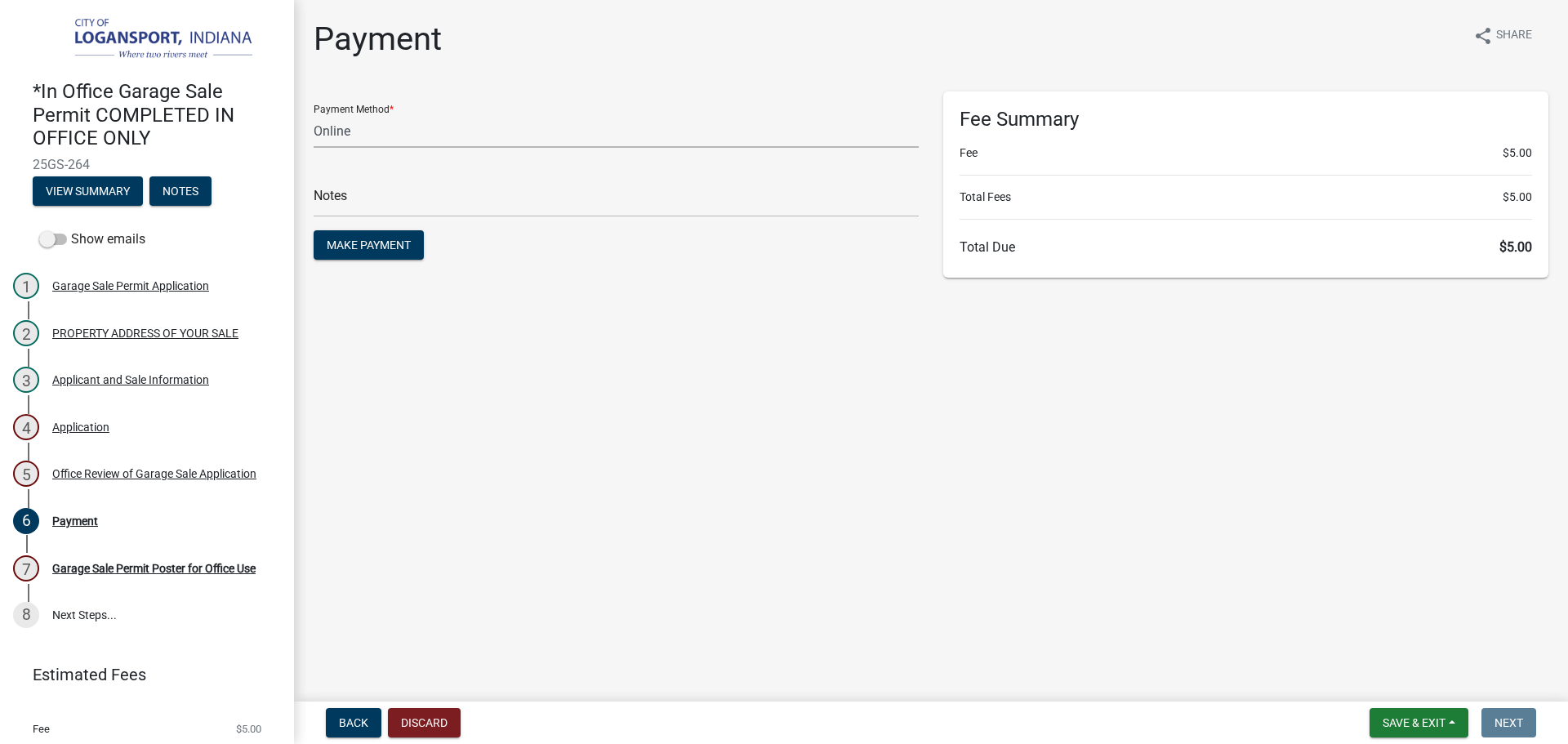
click at [395, 117] on select "Credit Card POS Check Cash Online" at bounding box center [616, 131] width 605 height 33
select select "2: 1"
click at [314, 114] on select "Credit Card POS Check Cash Online" at bounding box center [616, 131] width 605 height 33
click at [763, 332] on main "Payment share Share Payment Method * Credit Card POS Check Cash Online Notes Ma…" at bounding box center [931, 347] width 1274 height 695
click at [663, 186] on input "text" at bounding box center [616, 200] width 605 height 33
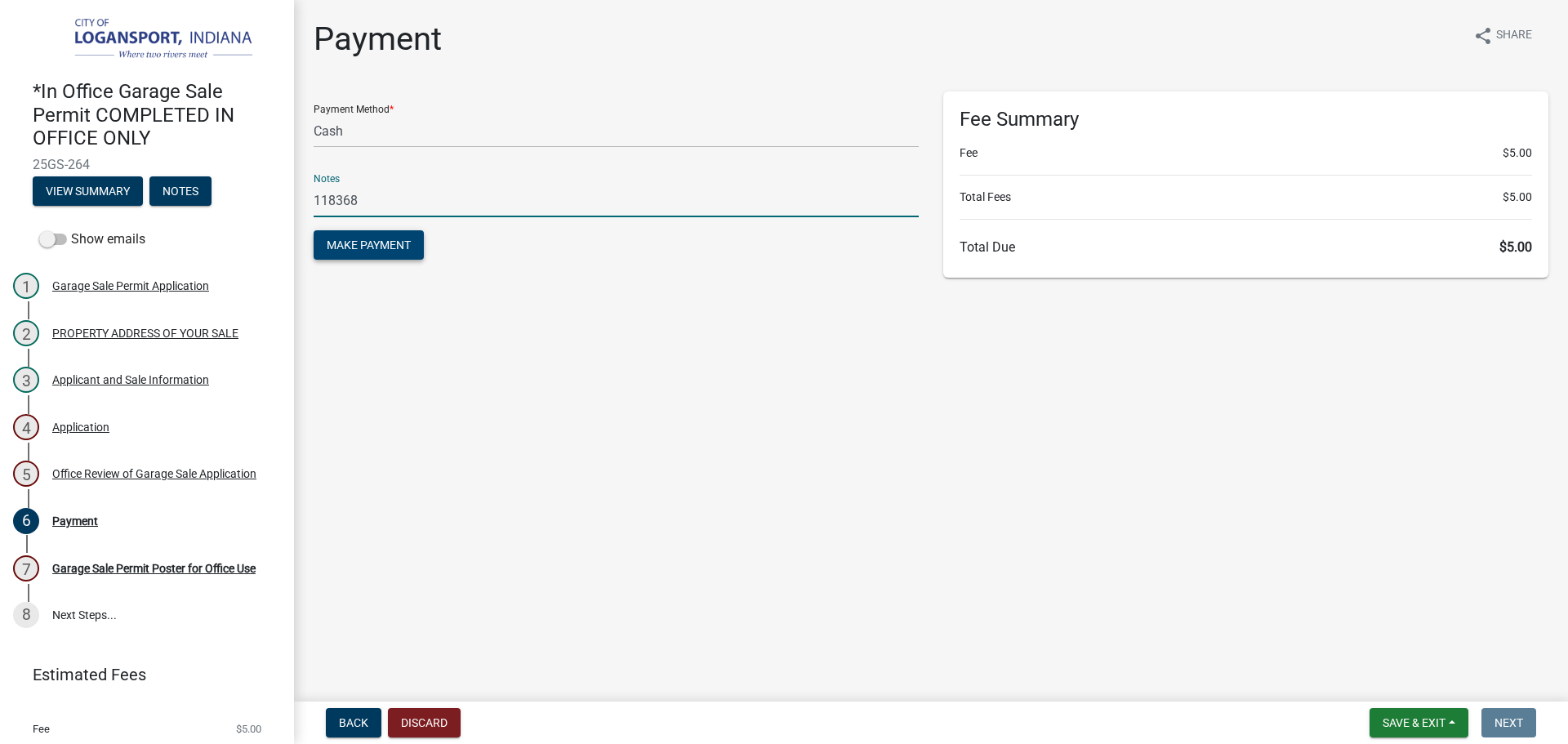
type input "118368"
click at [340, 231] on button "Make Payment" at bounding box center [369, 246] width 110 height 30
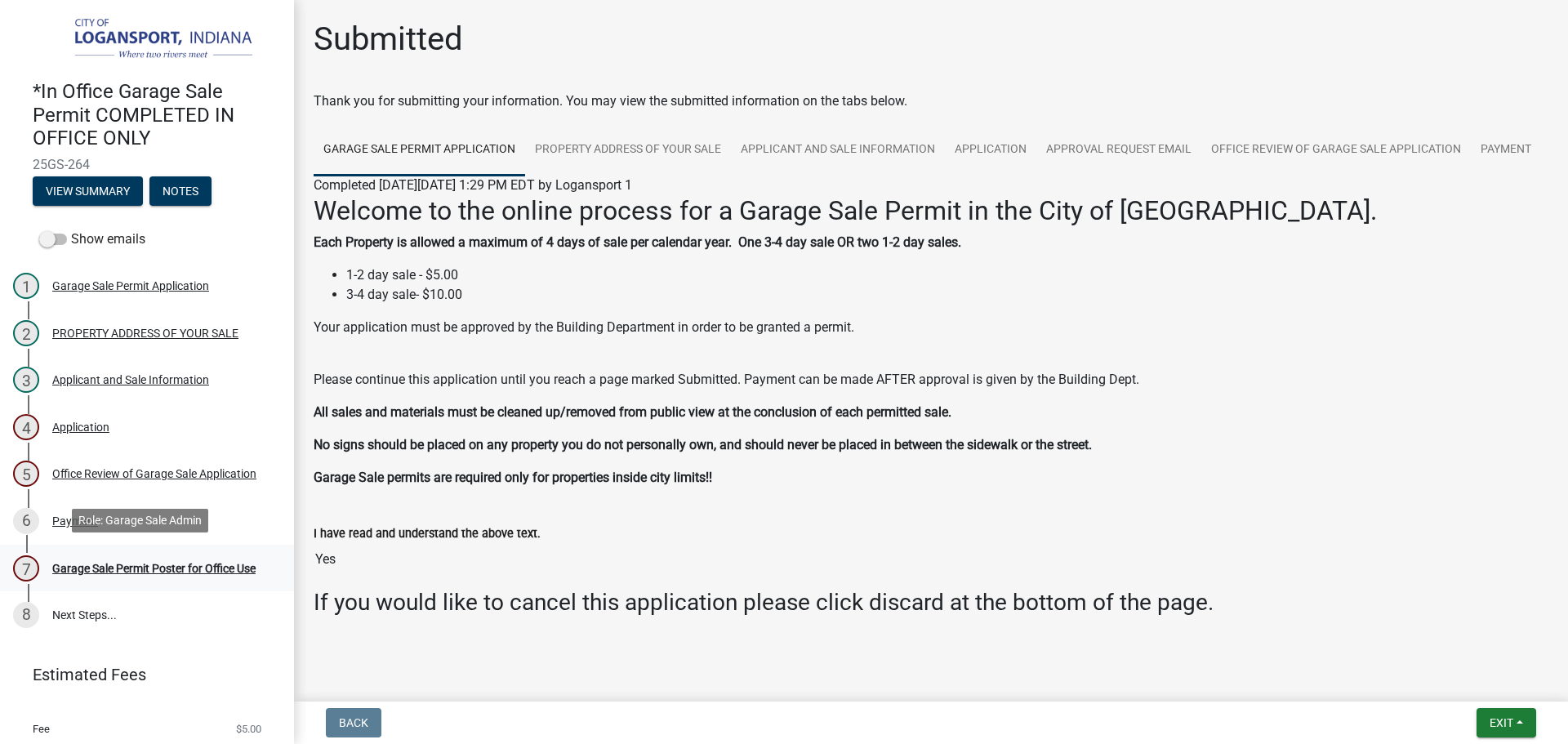
click at [211, 551] on link "7 Garage Sale Permit Poster for Office Use" at bounding box center [147, 567] width 294 height 47
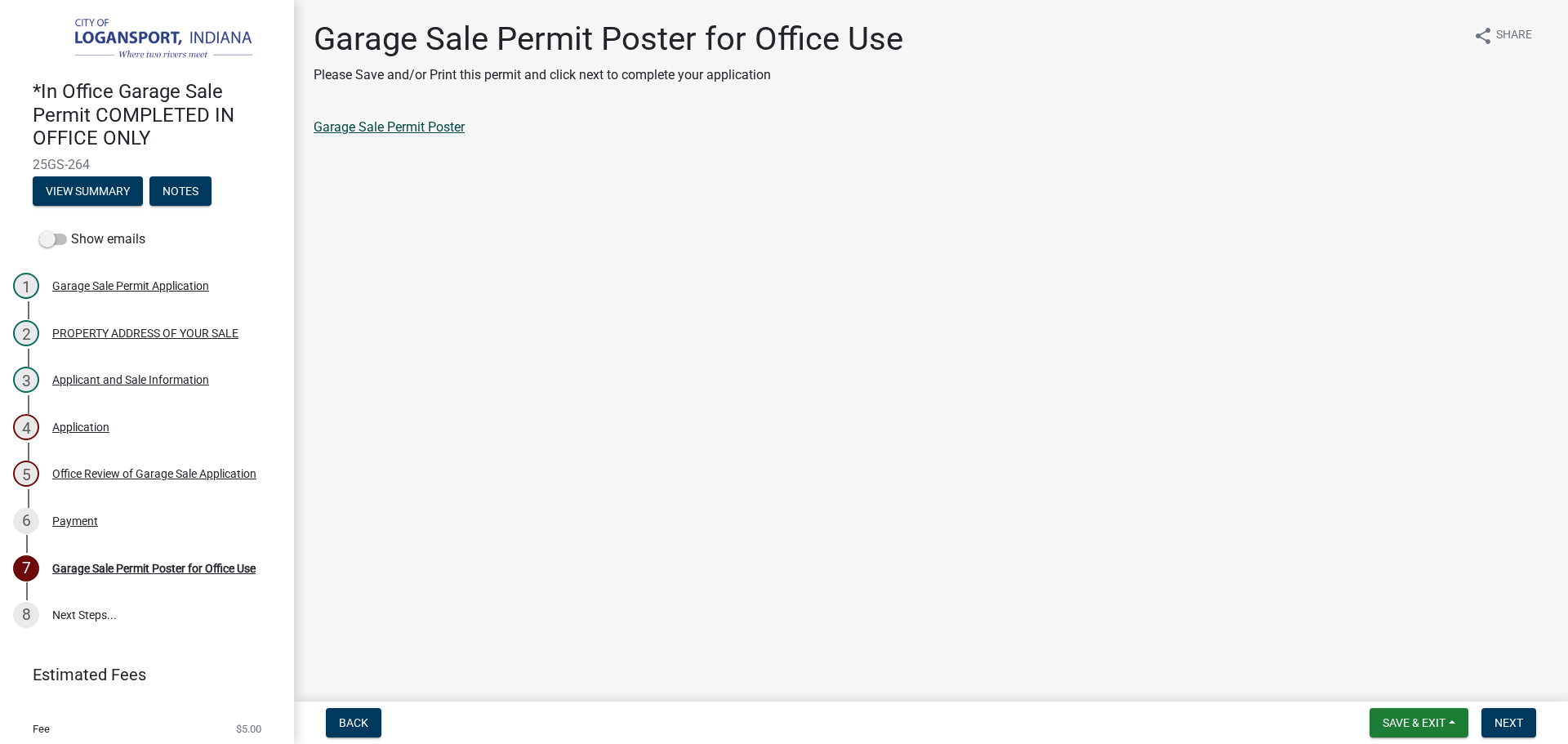
click at [436, 131] on link "Garage Sale Permit Poster" at bounding box center [389, 126] width 151 height 16
click at [1493, 725] on button "Next" at bounding box center [1508, 723] width 55 height 30
